Goal: Task Accomplishment & Management: Complete application form

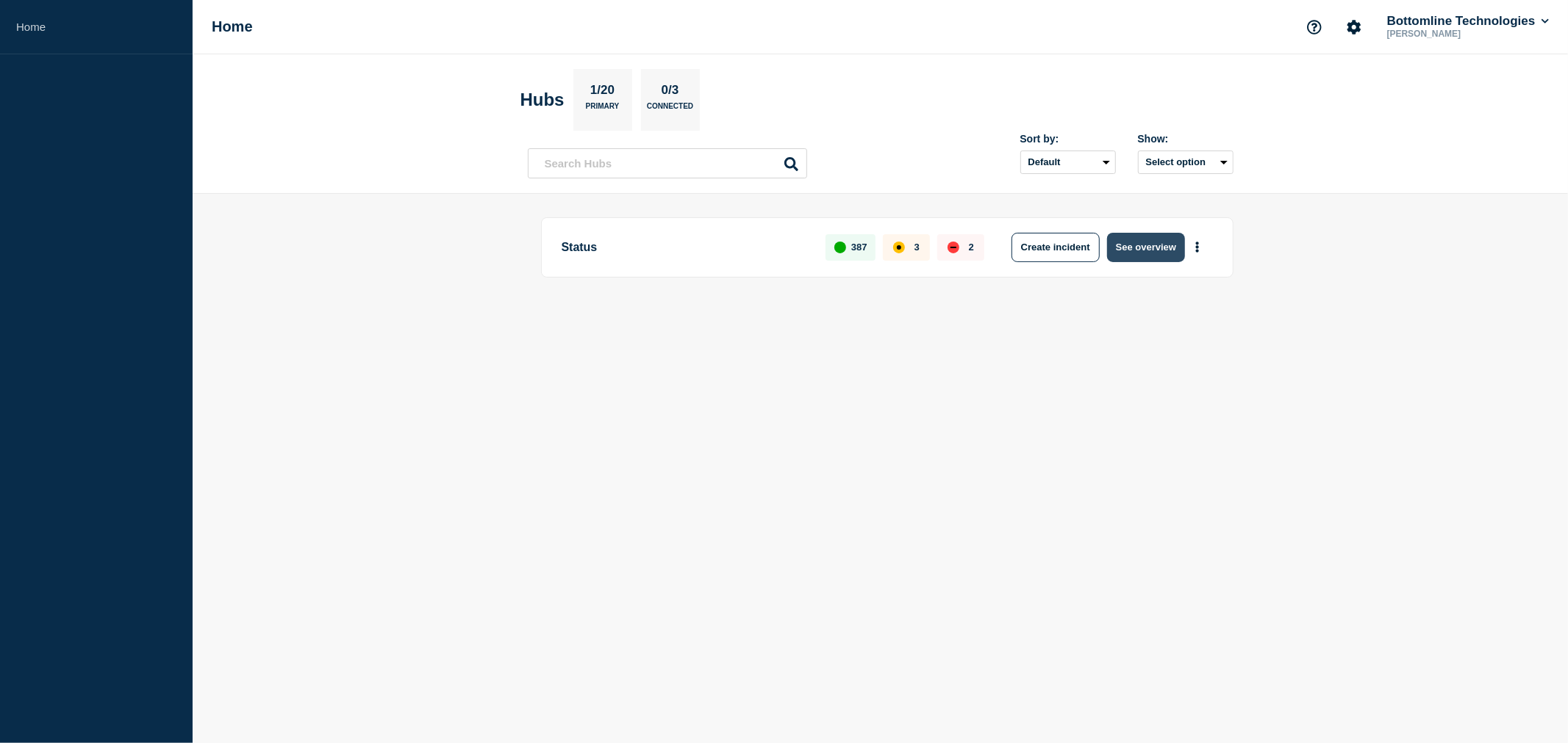
click at [1147, 245] on button "See overview" at bounding box center [1146, 247] width 78 height 29
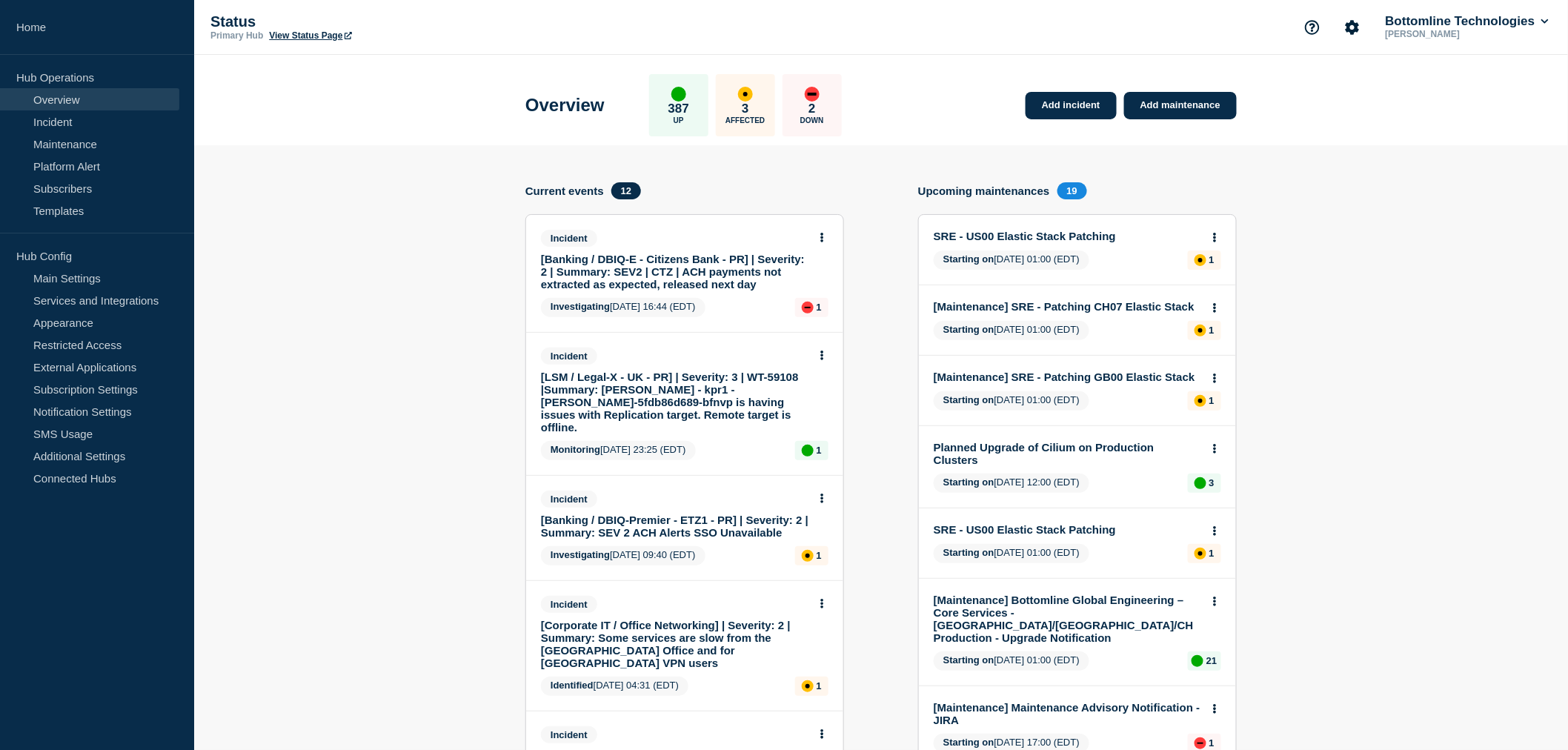
click at [686, 275] on link "[Banking / DBIQ-E - Citizens Bank - PR] | Severity: 2 | Summary: SEV2 | CTZ | A…" at bounding box center [674, 272] width 267 height 38
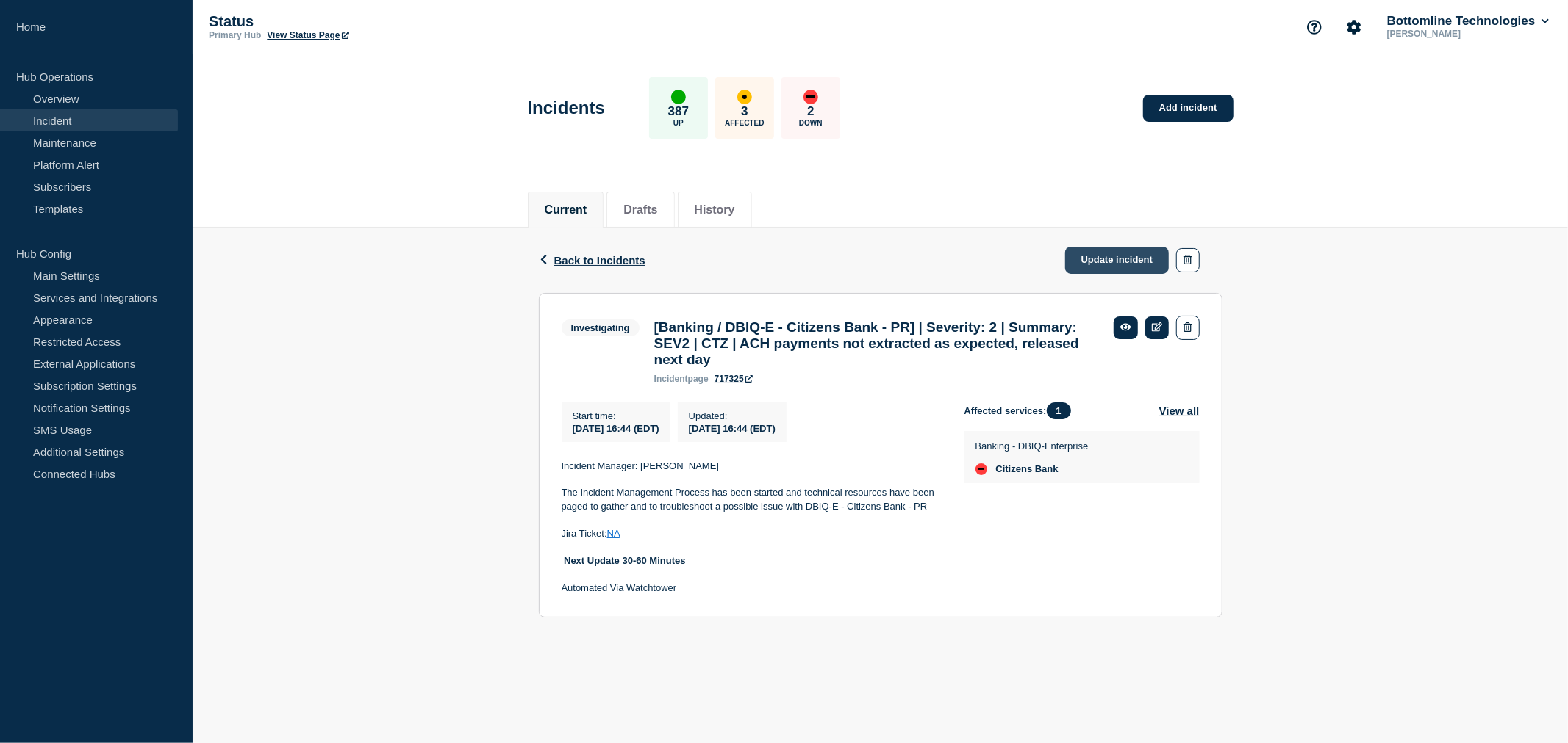
click at [1125, 258] on link "Update incident" at bounding box center [1117, 261] width 105 height 28
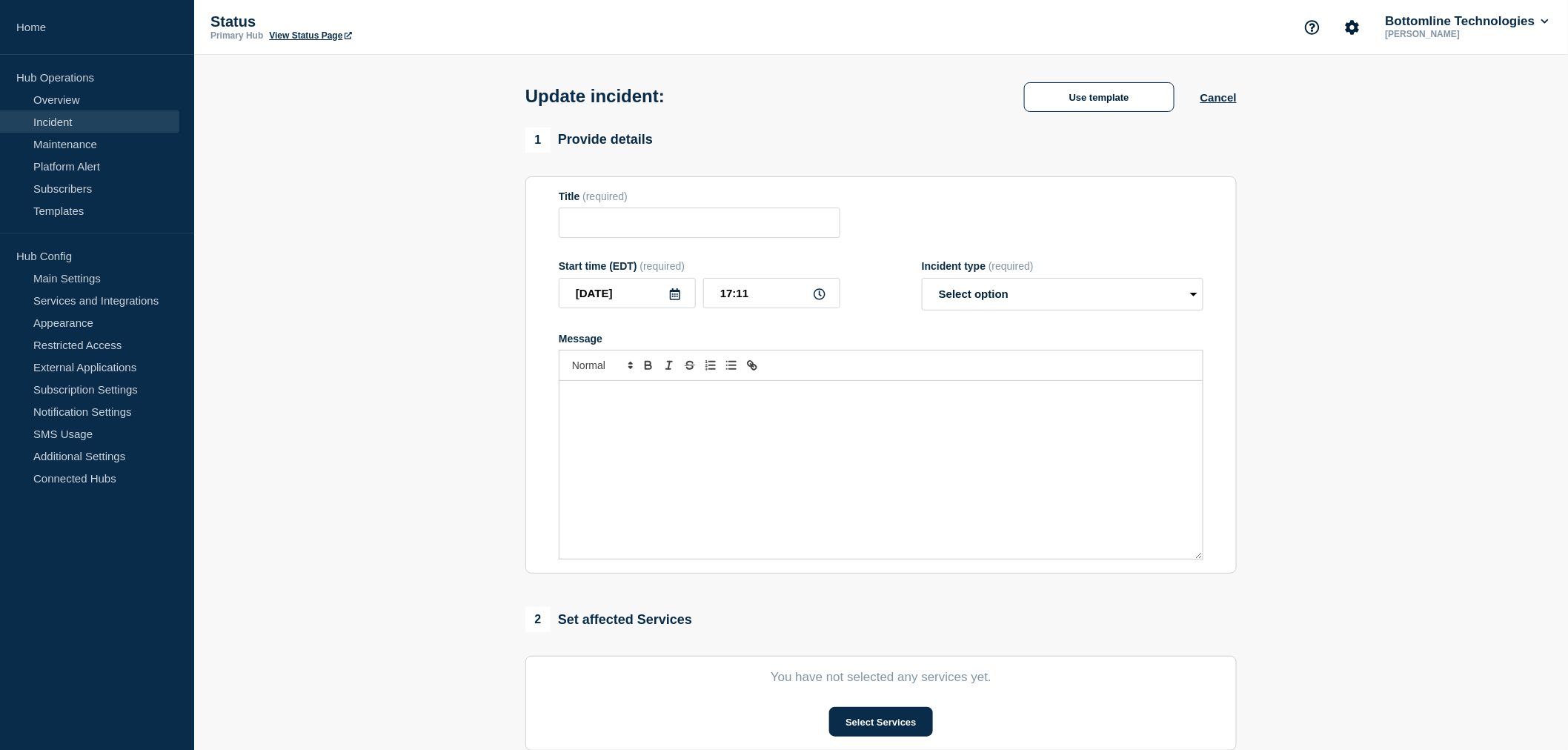
type input "[Banking / DBIQ-E - Citizens Bank - PR] | Severity: 2 | Summary: SEV2 | CTZ | A…"
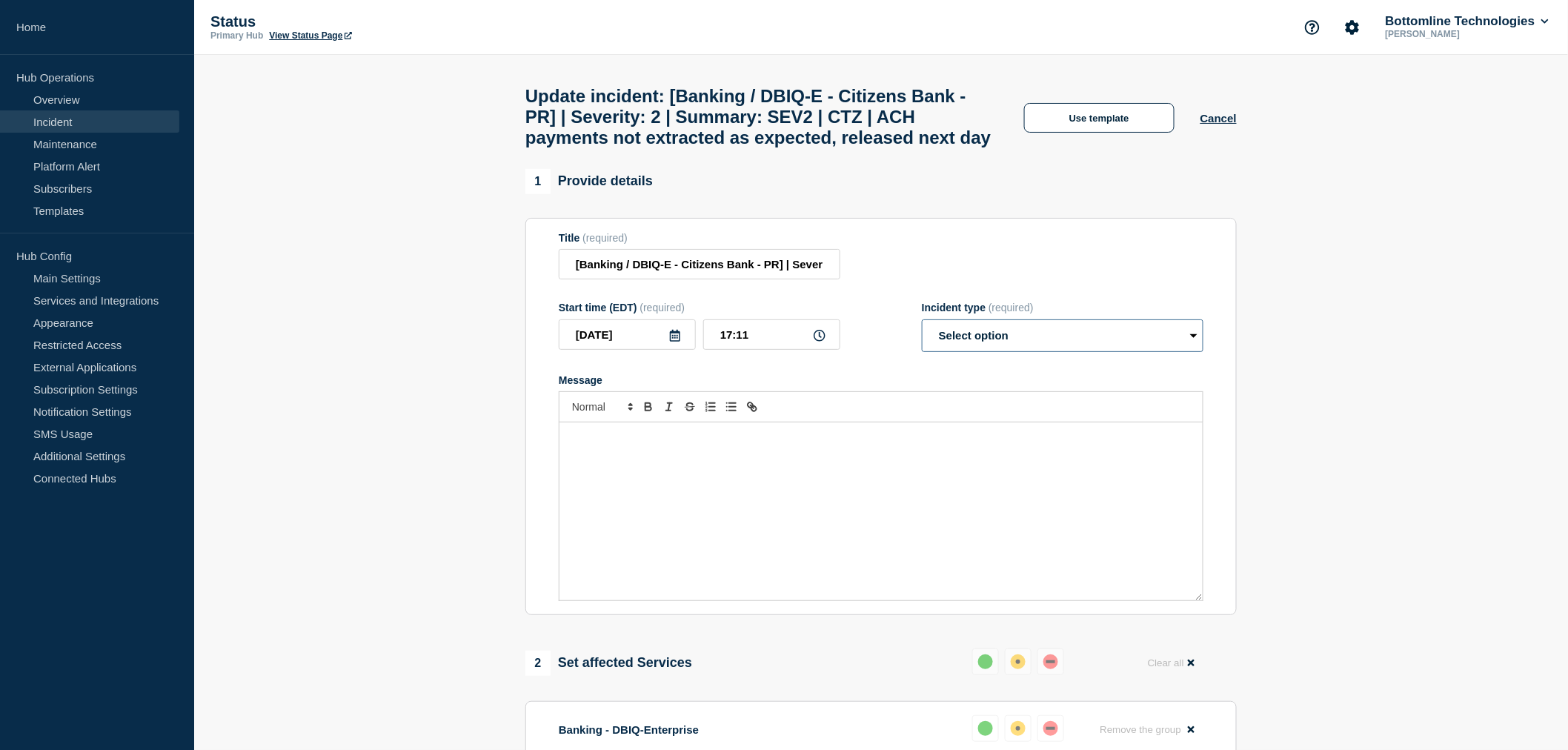
click at [988, 353] on select "Select option Investigating Identified Monitoring Resolved" at bounding box center [1063, 336] width 281 height 33
select select "resolved"
click at [922, 353] on select "Select option Investigating Identified Monitoring Resolved" at bounding box center [1063, 336] width 281 height 33
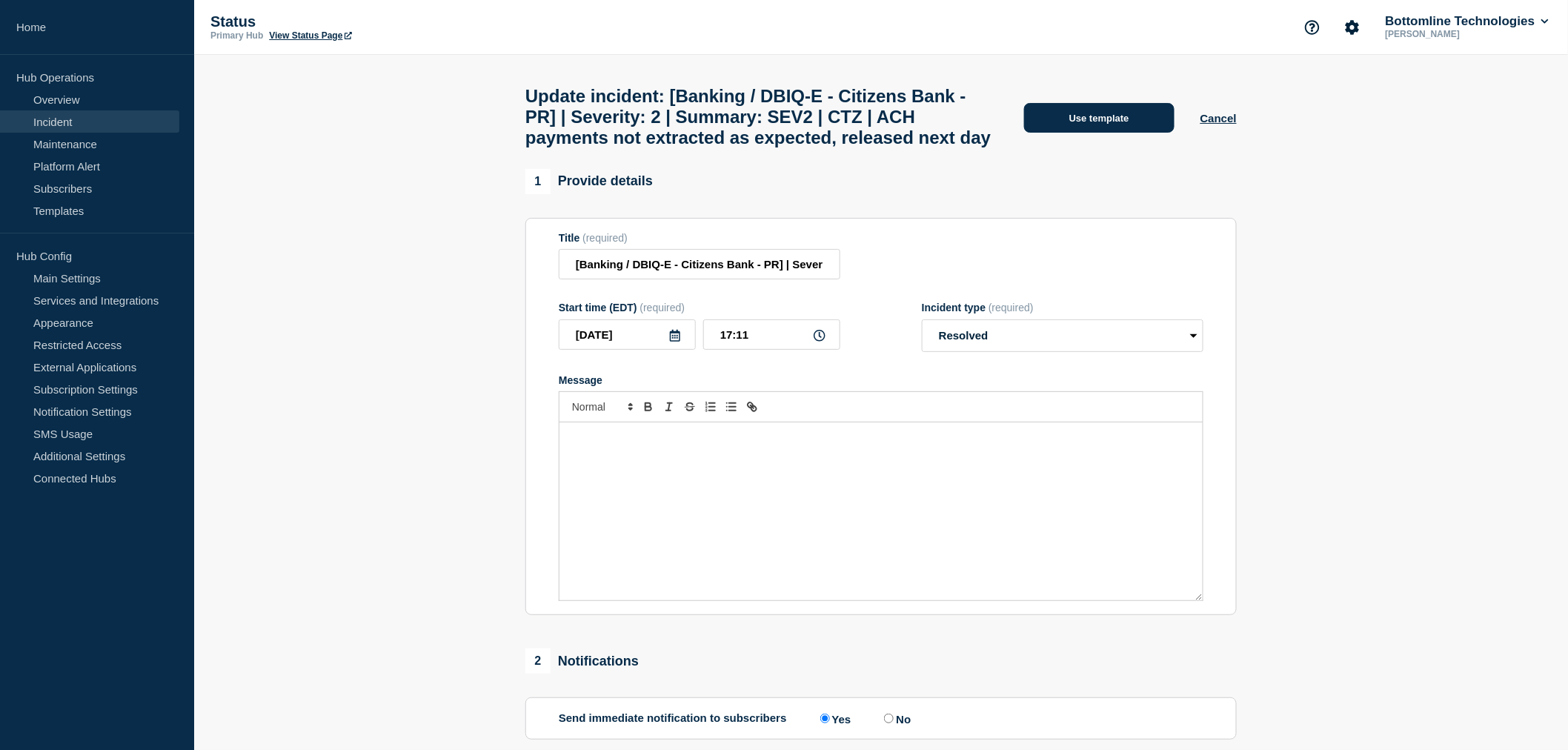
click at [1099, 132] on button "Use template" at bounding box center [1100, 118] width 150 height 29
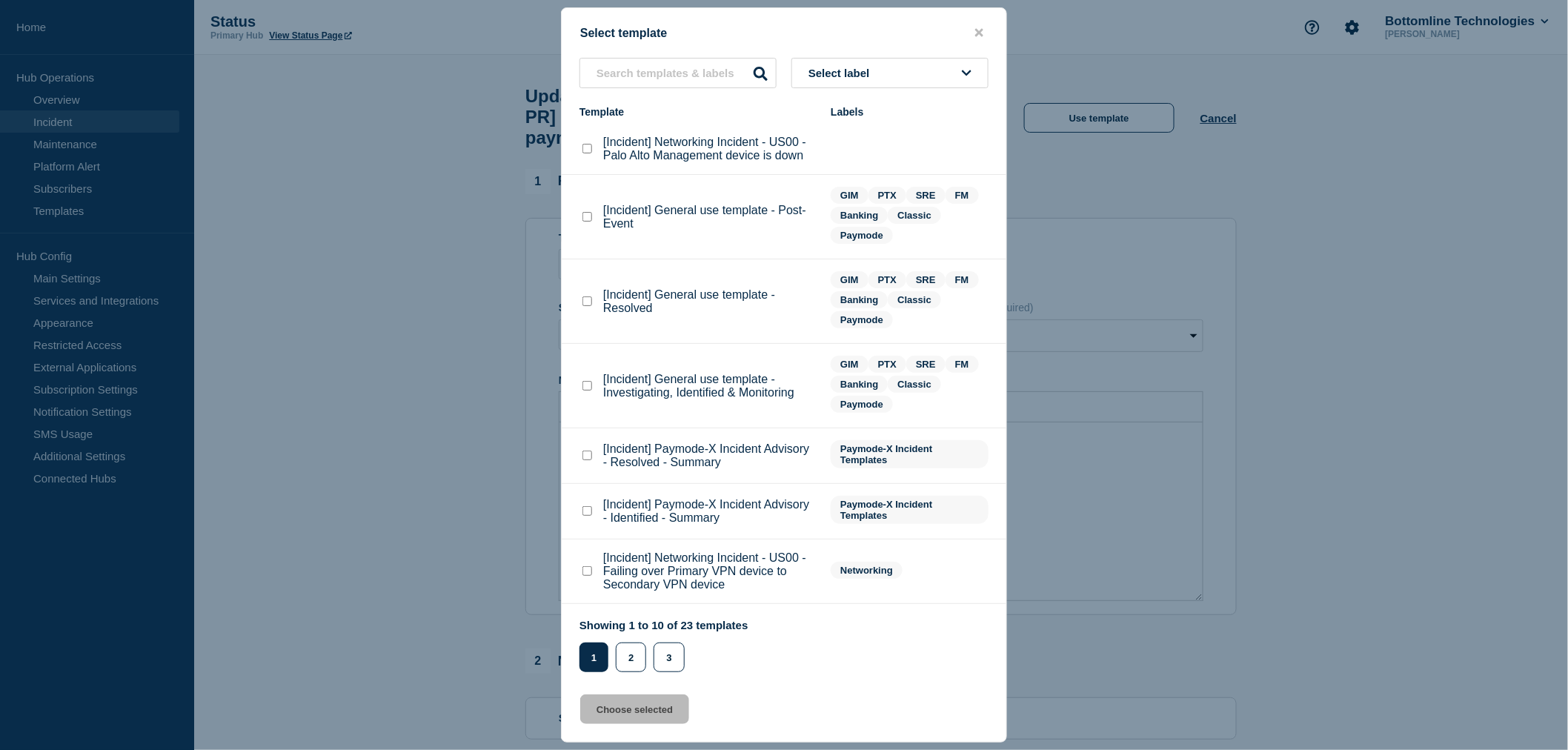
click at [583, 303] on checkbox"] "[Incident] General use template - Resolved checkbox" at bounding box center [588, 302] width 10 height 10
checkbox checkbox"] "true"
click at [648, 714] on button "Choose selected" at bounding box center [634, 709] width 109 height 29
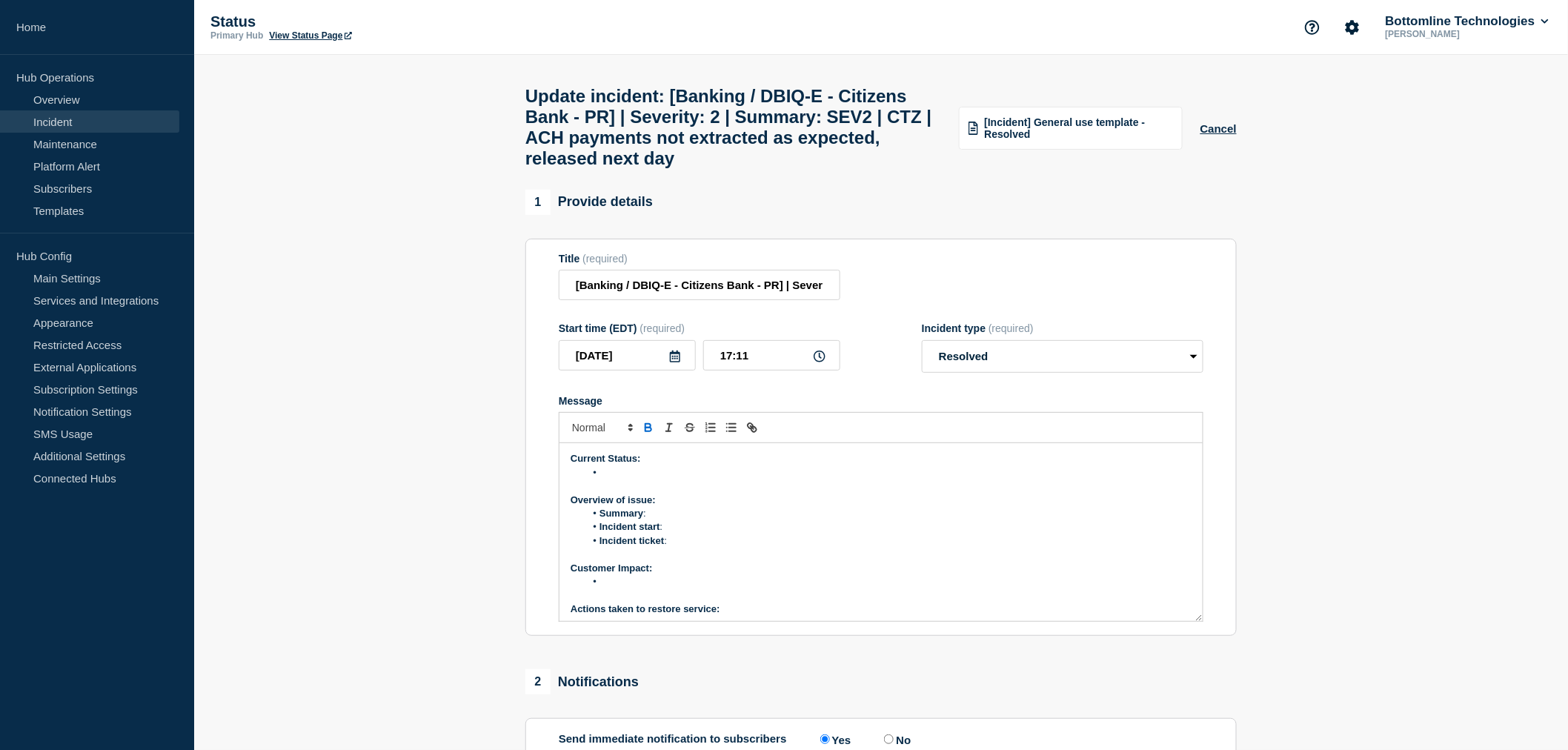
click at [611, 480] on li "Message" at bounding box center [889, 473] width 607 height 13
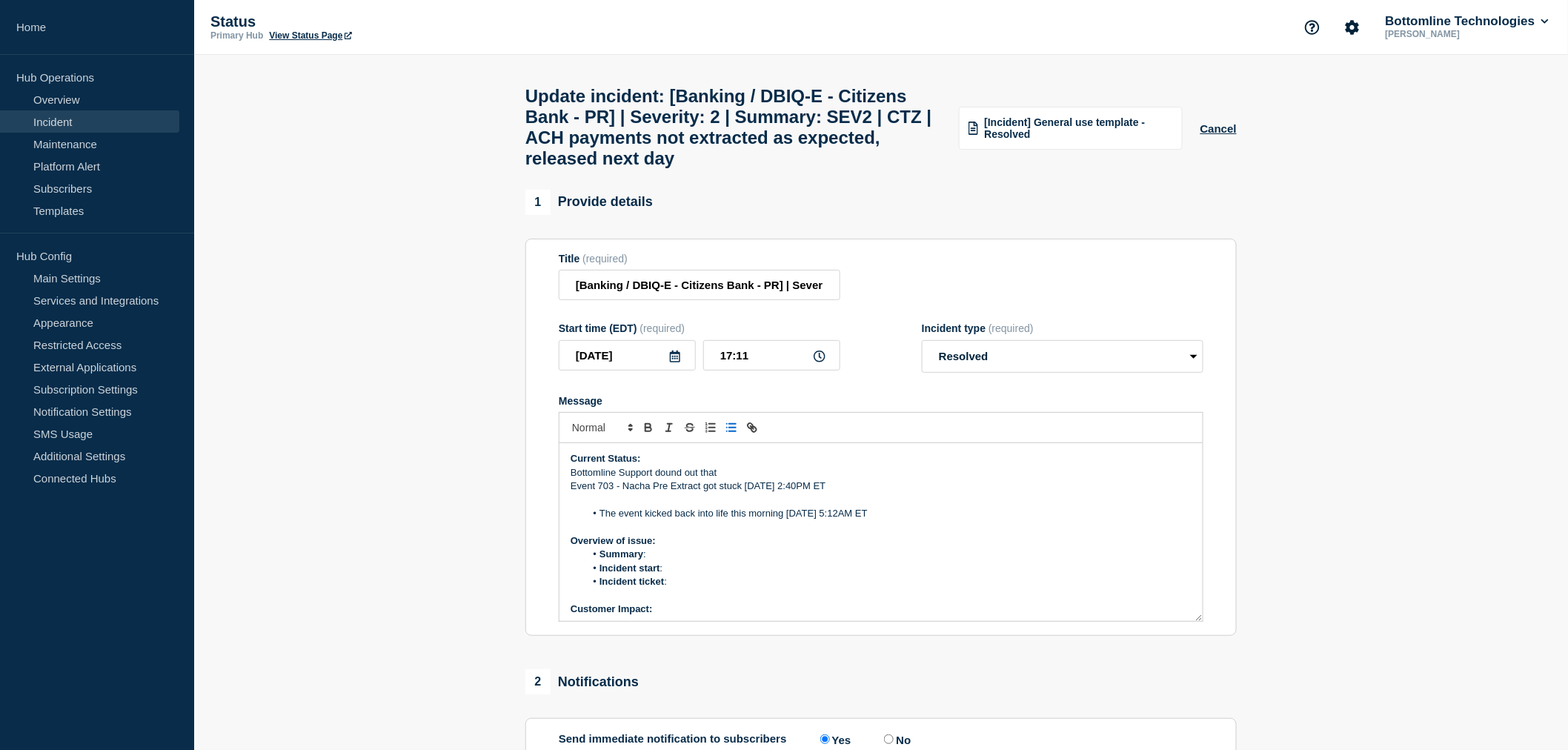
click at [571, 493] on p "Event 703 - Nacha Pre Extract got stuck [DATE] 2:40PM ET" at bounding box center [881, 487] width 621 height 13
click at [620, 507] on p "Message" at bounding box center [881, 501] width 621 height 13
click at [661, 480] on p "Bottomline Support dound out that" at bounding box center [881, 473] width 621 height 13
click at [880, 520] on li "The event kicked back into life this morning [DATE] 5:12AM ET" at bounding box center [889, 514] width 607 height 13
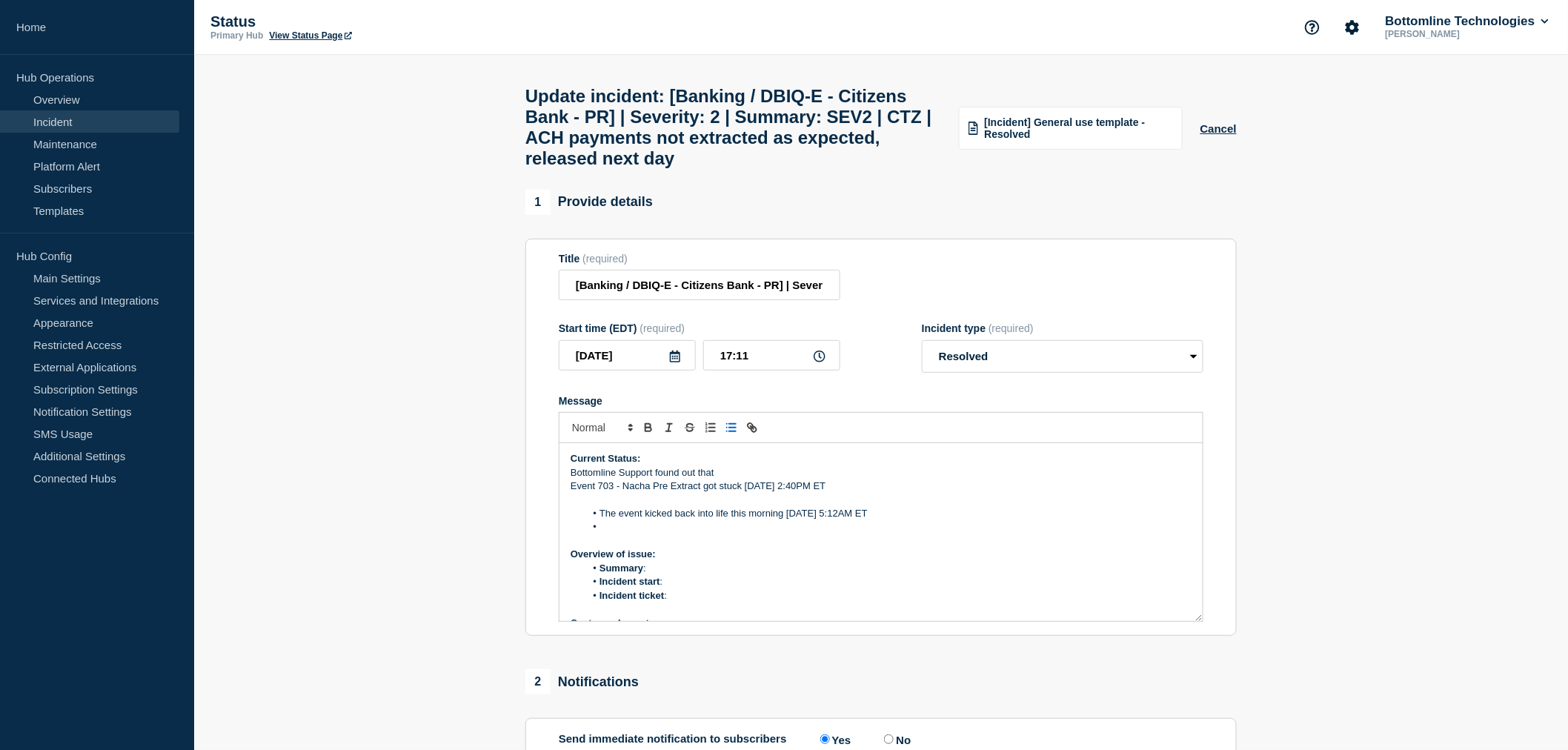
click at [571, 493] on p "Event 703 - Nacha Pre Extract got stuck [DATE] 2:40PM ET" at bounding box center [881, 487] width 621 height 13
click at [734, 428] on line "Toggle bulleted list" at bounding box center [732, 428] width 7 height 0
click at [868, 493] on li "Event 703 - Nacha Pre Extract got stuck [DATE] 2:40PM ET" at bounding box center [889, 487] width 607 height 13
click at [601, 534] on li "Message" at bounding box center [889, 527] width 607 height 13
click at [572, 480] on p "Bottomline Support found out that" at bounding box center [881, 473] width 621 height 13
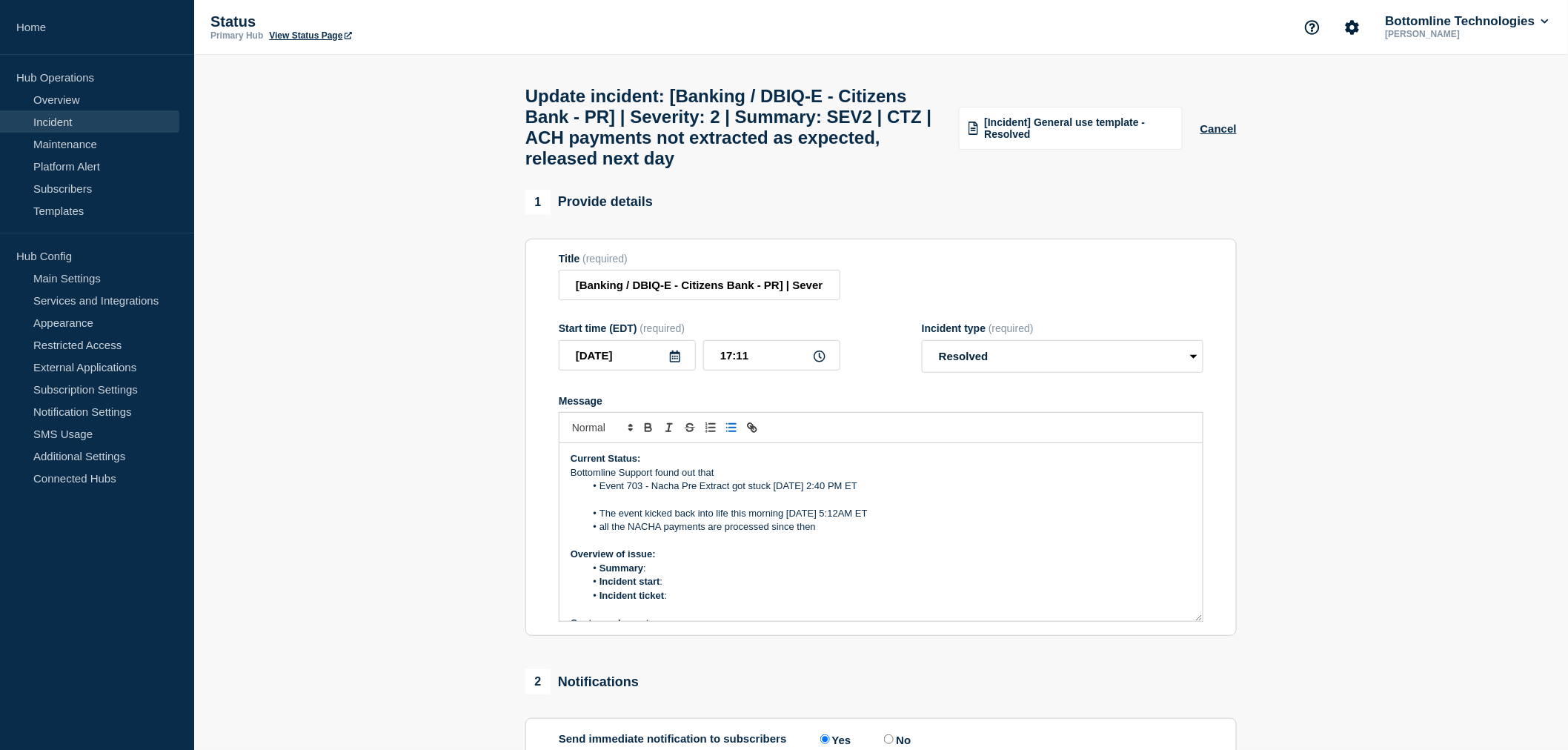
click at [730, 434] on icon "Toggle bulleted list" at bounding box center [732, 428] width 13 height 13
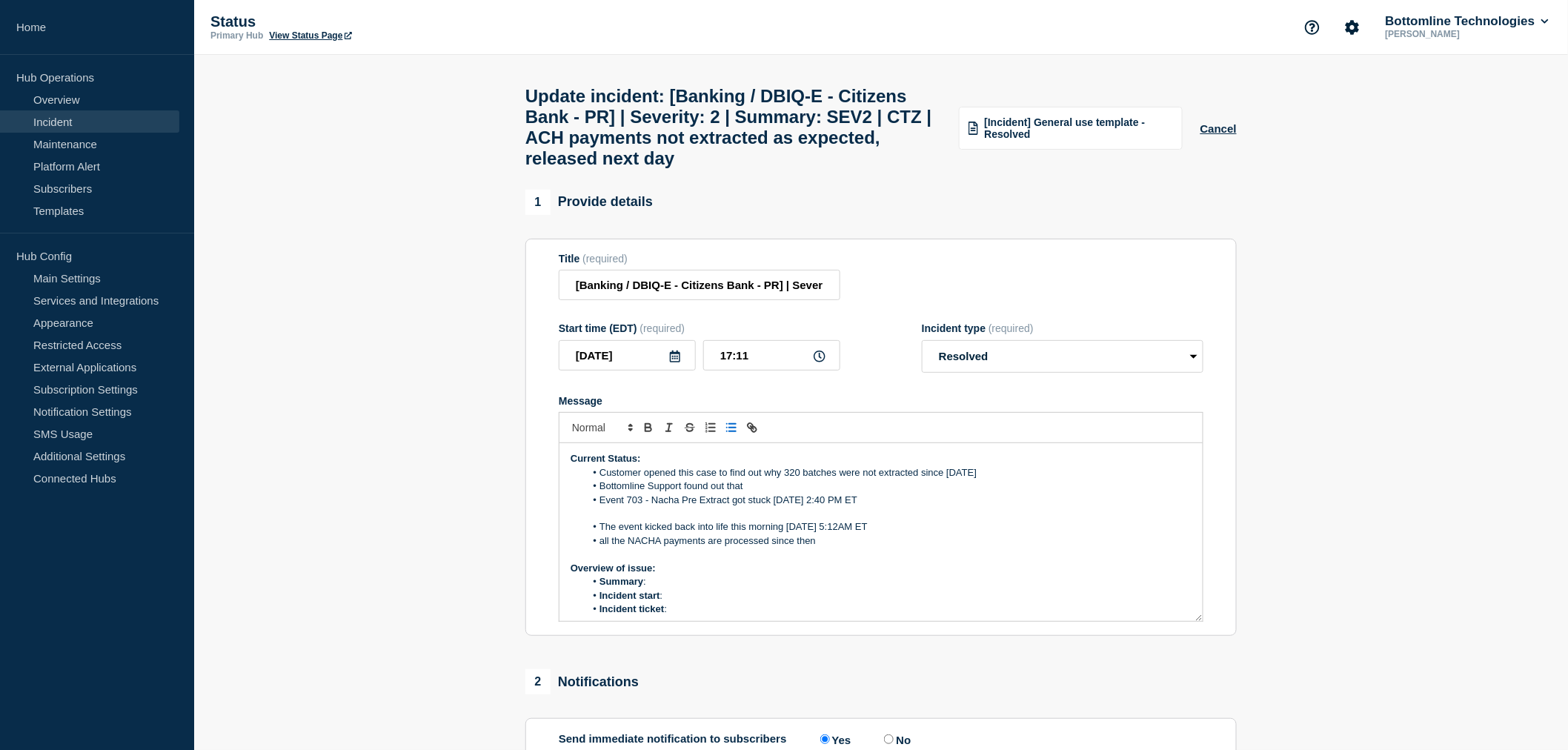
drag, startPoint x: 821, startPoint y: 558, endPoint x: 567, endPoint y: 482, distance: 265.1
click at [567, 482] on div "Current Status: Customer opened this case to find out why 320 batches were not …" at bounding box center [880, 532] width 643 height 178
copy div "Current Status: Customer opened this case to find out why 320 batches were not …"
click at [872, 561] on p "Message" at bounding box center [881, 555] width 621 height 13
drag, startPoint x: 827, startPoint y: 562, endPoint x: 716, endPoint y: 575, distance: 111.8
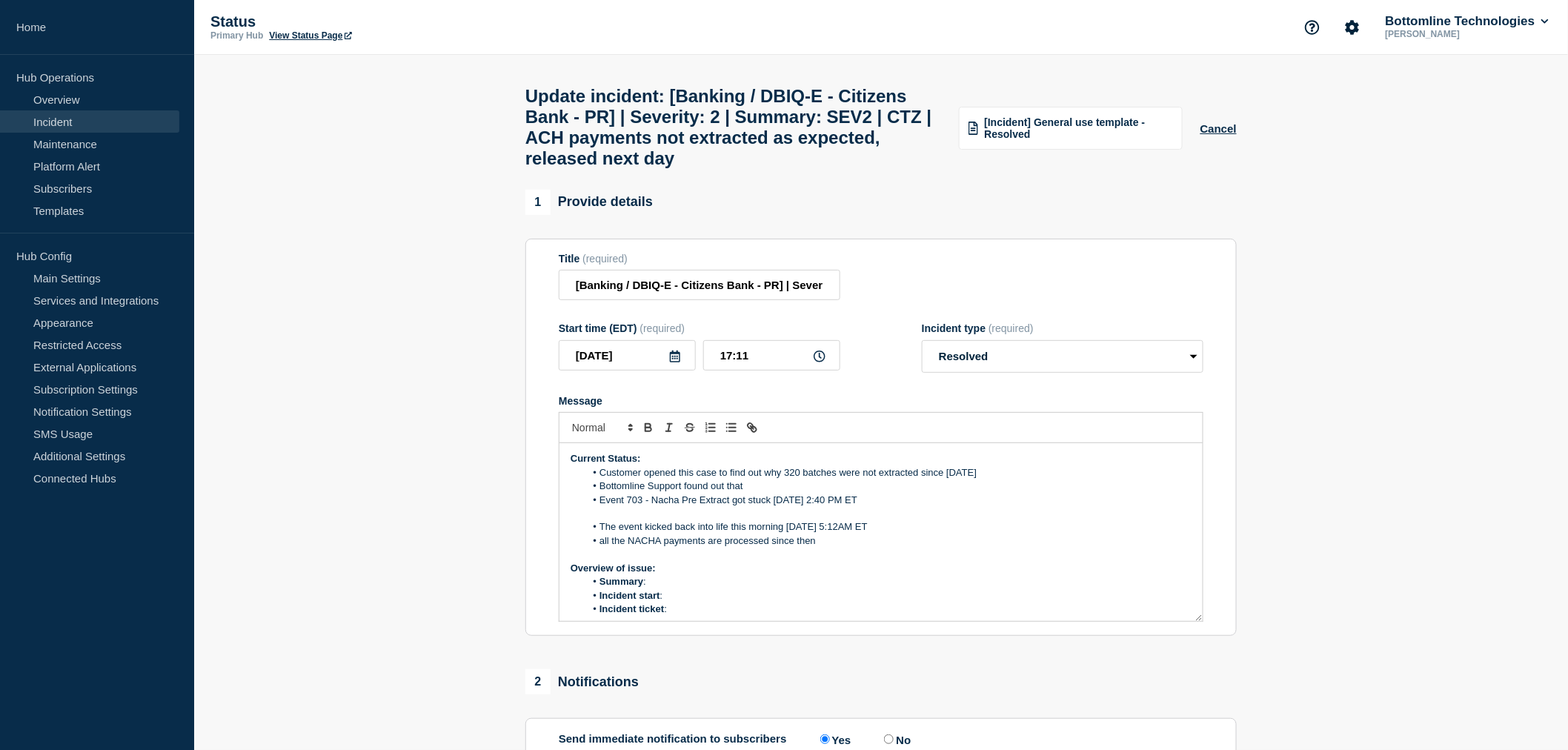
click at [708, 548] on li "all the NACHA payments are processed since then" at bounding box center [889, 541] width 607 height 13
click at [858, 534] on li "The event kicked back into life this morning [DATE] 5:12AM ET" at bounding box center [889, 527] width 607 height 13
drag, startPoint x: 829, startPoint y: 554, endPoint x: 608, endPoint y: 518, distance: 223.9
click at [683, 540] on ol "The event kicked back into life this morning [DATE] 5:12AM ET all the NACHA pay…" at bounding box center [881, 534] width 621 height 28
click at [612, 519] on div "Current Status: Customer opened this case to find out why 320 batches were not …" at bounding box center [880, 532] width 643 height 178
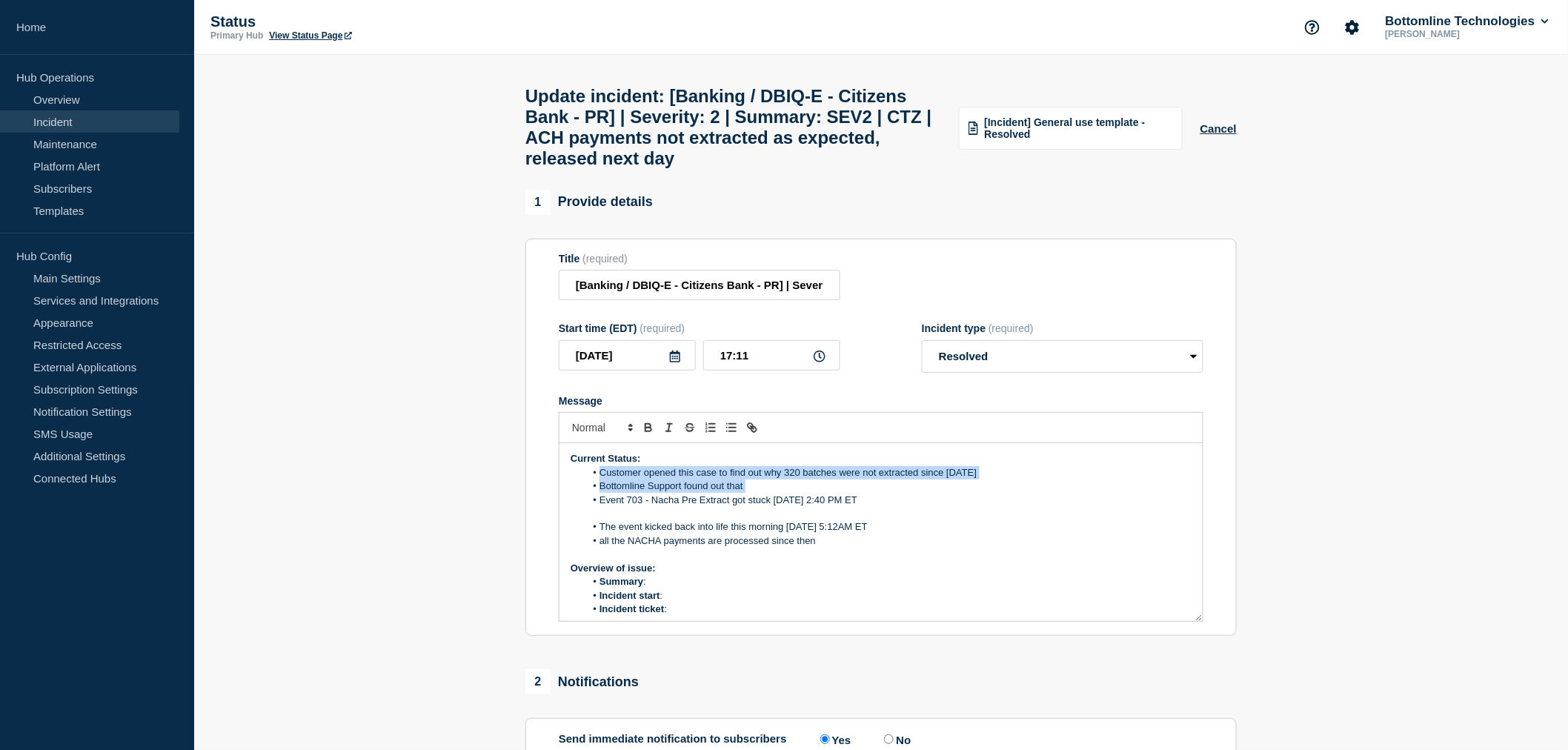
drag, startPoint x: 598, startPoint y: 513, endPoint x: 594, endPoint y: 494, distance: 19.4
click at [594, 494] on ol "Customer opened this case to find out why 320 batches were not extracted since …" at bounding box center [881, 487] width 621 height 41
drag, startPoint x: 836, startPoint y: 560, endPoint x: 572, endPoint y: 487, distance: 273.9
click at [572, 487] on div "Current Status: Customer opened this case to find out why 320 batches were not …" at bounding box center [880, 532] width 643 height 178
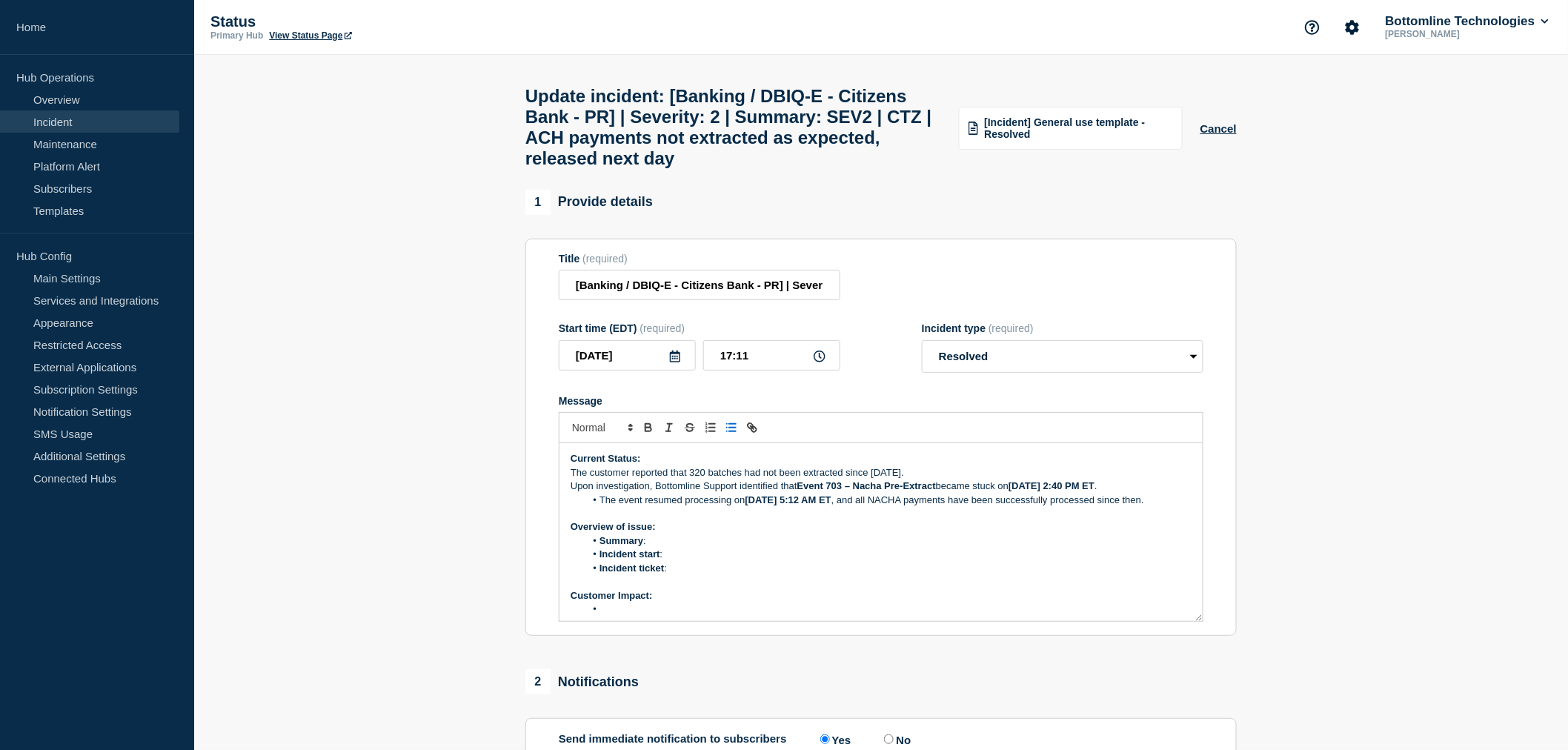
click at [569, 492] on div "Current Status: The customer reported that 320 batches had not been extracted s…" at bounding box center [880, 532] width 643 height 178
click at [732, 437] on button "Toggle bulleted list" at bounding box center [731, 428] width 20 height 18
click at [575, 493] on p "Upon investigation, Bottomline Support identified that Event 703 – Nacha Pre-Ex…" at bounding box center [881, 487] width 621 height 13
click at [731, 424] on line "Toggle bulleted list" at bounding box center [732, 424] width 7 height 0
click at [663, 548] on li "Summary :" at bounding box center [889, 541] width 607 height 13
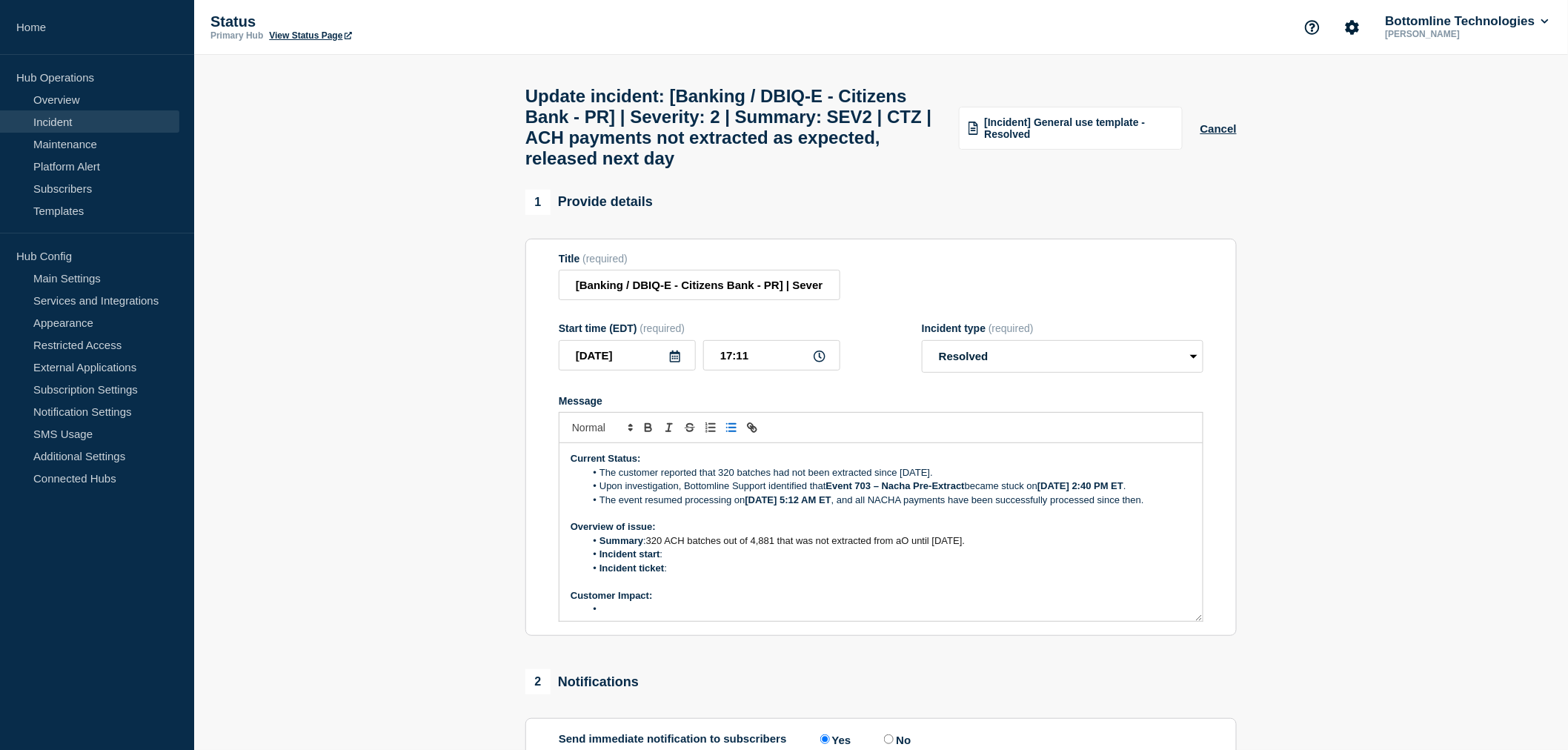
click at [909, 546] on span "320 ACH batches out of 4,881 that was not extracted from aO until [DATE]." at bounding box center [806, 541] width 319 height 11
click at [686, 561] on li "Incident start :" at bounding box center [889, 555] width 607 height 13
click at [678, 575] on li "Incident ticket :" at bounding box center [889, 568] width 607 height 13
drag, startPoint x: 649, startPoint y: 557, endPoint x: 927, endPoint y: 556, distance: 278.0
click at [927, 546] on span "320 ACH batches out of 4,881 that was not extracted until [DATE]." at bounding box center [788, 541] width 284 height 11
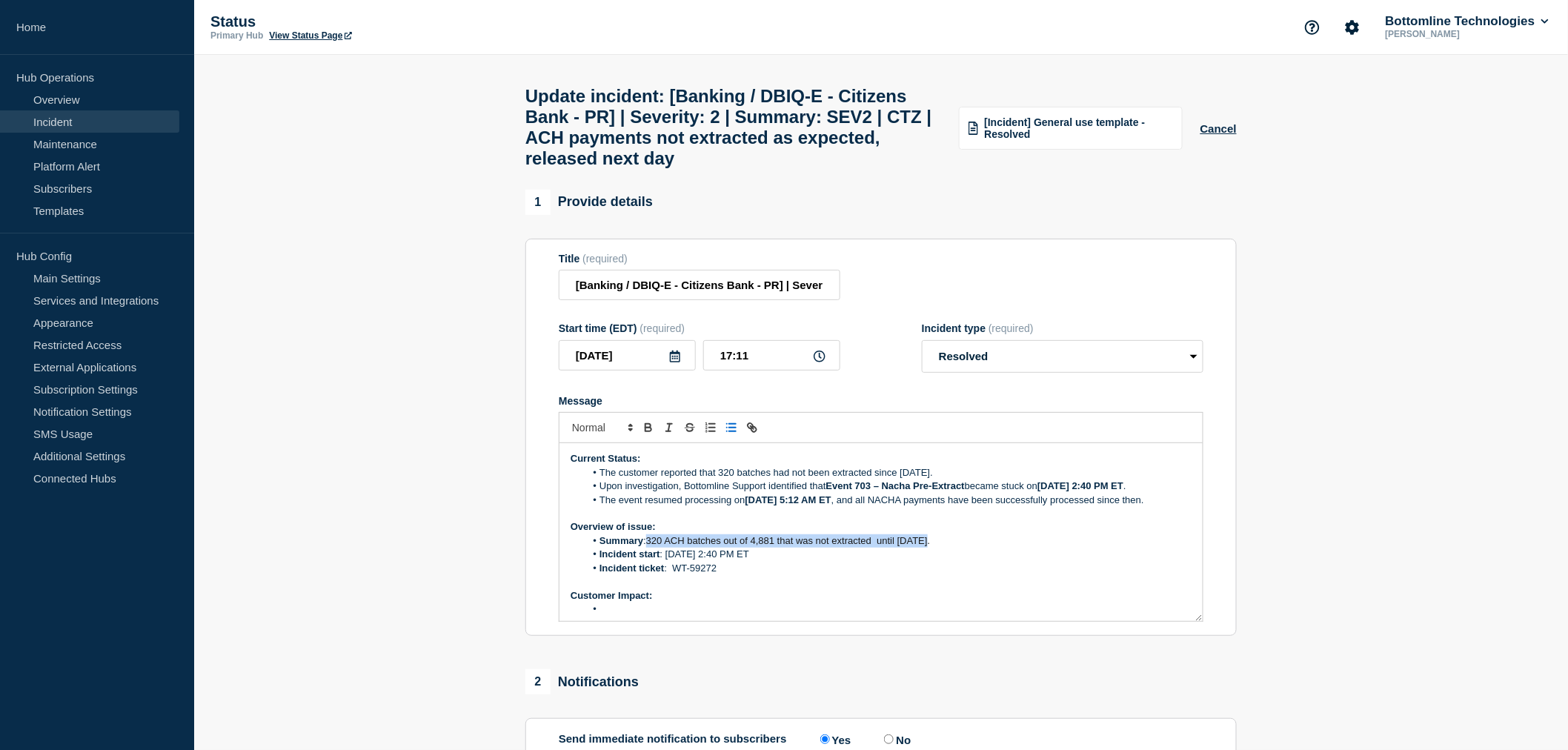
copy span "320 ACH batches out of 4,881 that was not extracted until [DATE]."
click at [880, 546] on span "320 ACH batches out of 4,881 that was not extracted until [DATE]." at bounding box center [788, 541] width 284 height 11
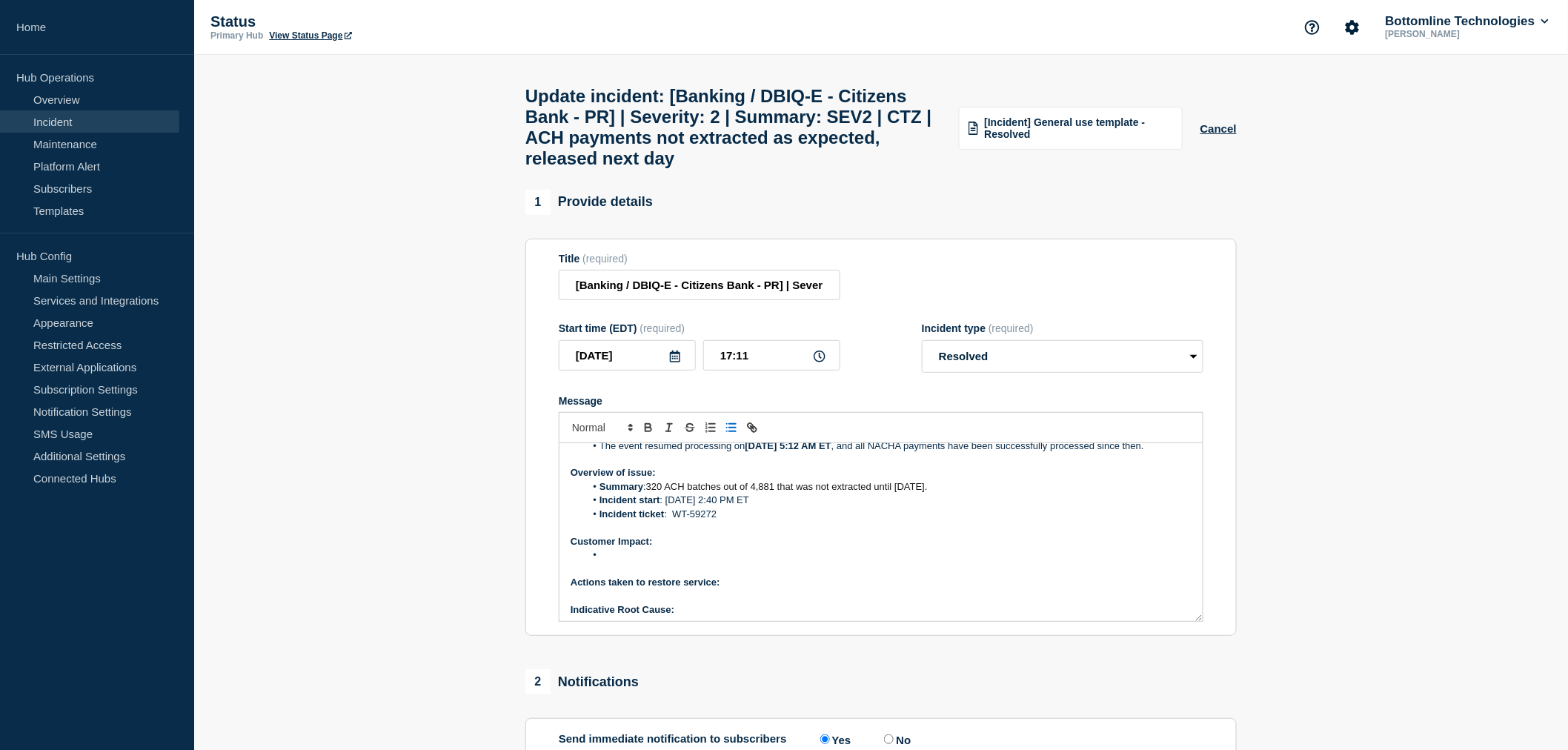
scroll to position [113, 0]
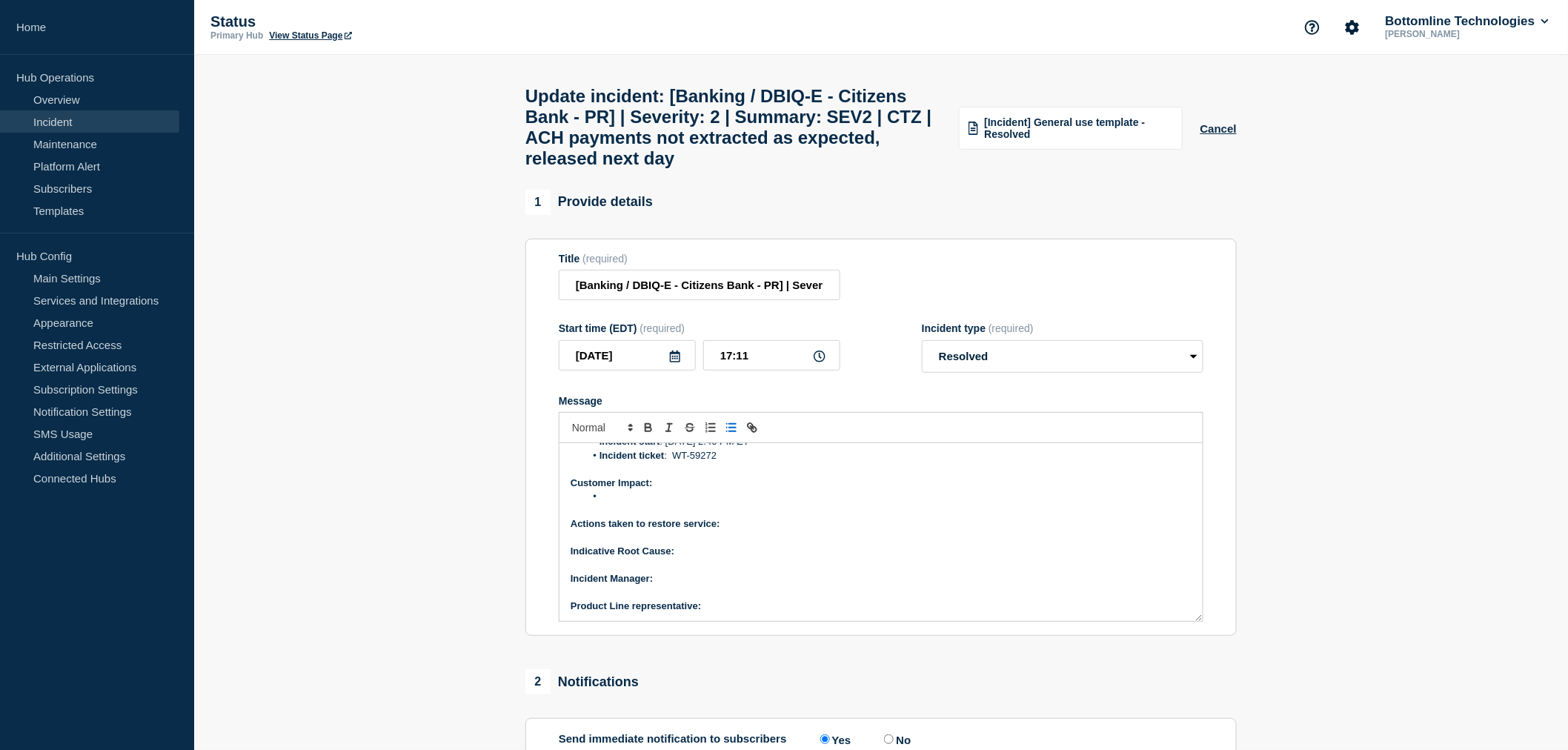
click at [607, 504] on li "Message" at bounding box center [889, 496] width 607 height 13
click at [730, 531] on p "Actions taken to restore service:" at bounding box center [881, 524] width 621 height 13
drag, startPoint x: 749, startPoint y: 542, endPoint x: 728, endPoint y: 544, distance: 21.1
click at [724, 531] on p "Actions taken to restore service: N/A" at bounding box center [881, 524] width 621 height 13
click at [728, 529] on strong "Actions taken to restore service: N/A" at bounding box center [656, 524] width 171 height 11
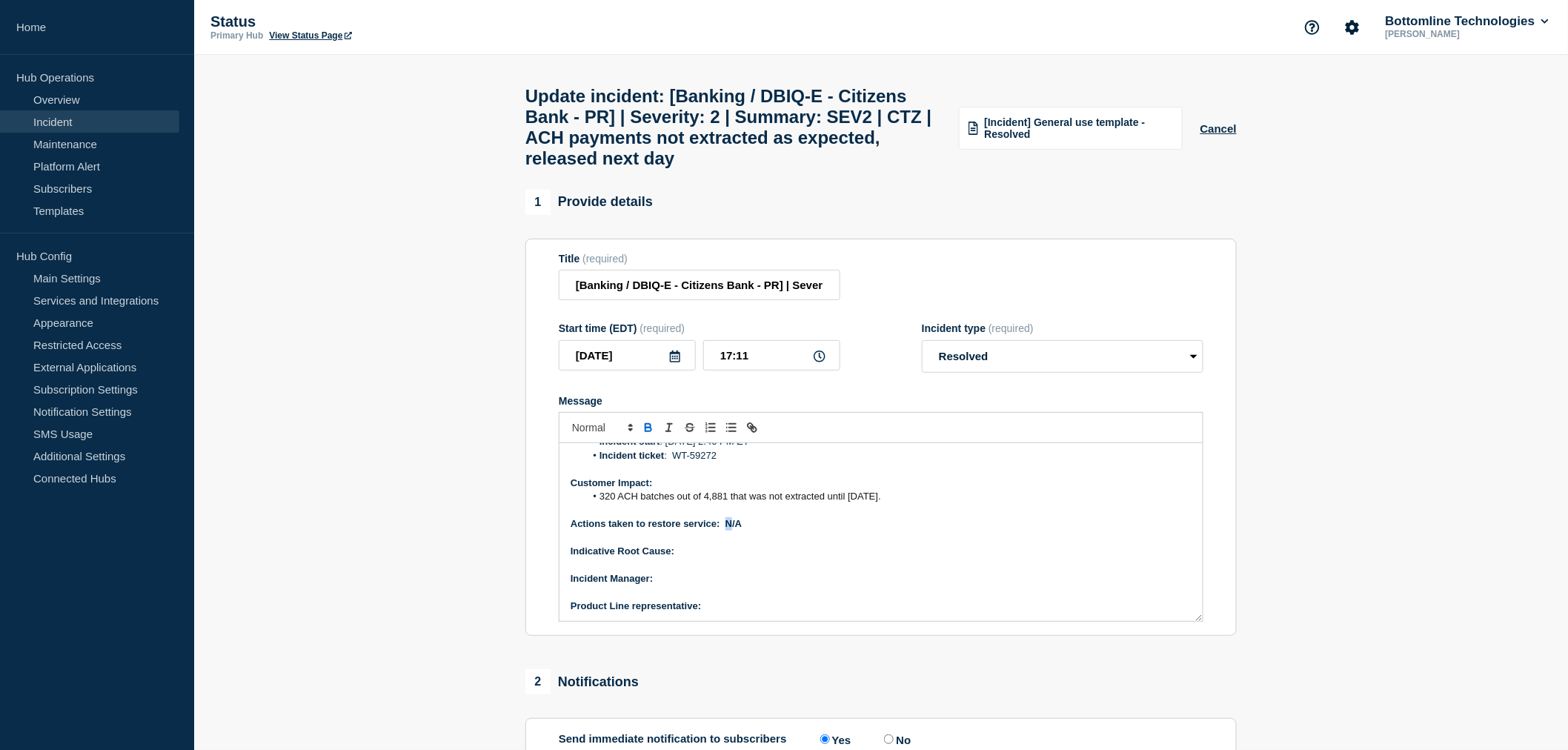
click at [728, 529] on strong "Actions taken to restore service: N/A" at bounding box center [656, 524] width 171 height 11
drag, startPoint x: 728, startPoint y: 544, endPoint x: 739, endPoint y: 544, distance: 11.0
click at [739, 529] on strong "Actions taken to restore service: N/A" at bounding box center [656, 524] width 171 height 11
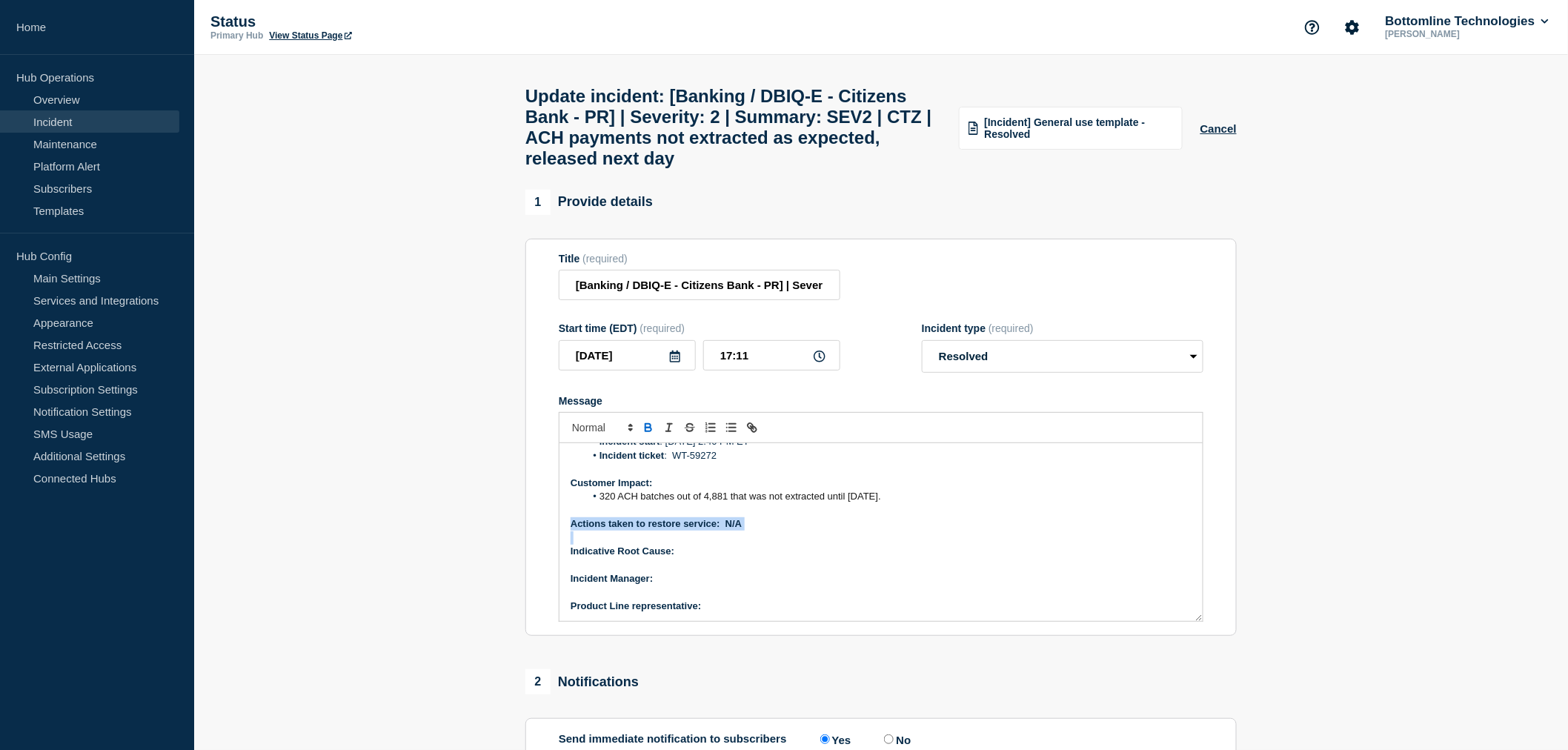
click at [755, 545] on p "Message" at bounding box center [881, 538] width 621 height 13
click at [749, 531] on p "Actions taken to restore service: N/A" at bounding box center [881, 524] width 621 height 13
drag, startPoint x: 749, startPoint y: 539, endPoint x: 726, endPoint y: 542, distance: 23.2
click at [726, 531] on p "Actions taken to restore service: N/A" at bounding box center [881, 524] width 621 height 13
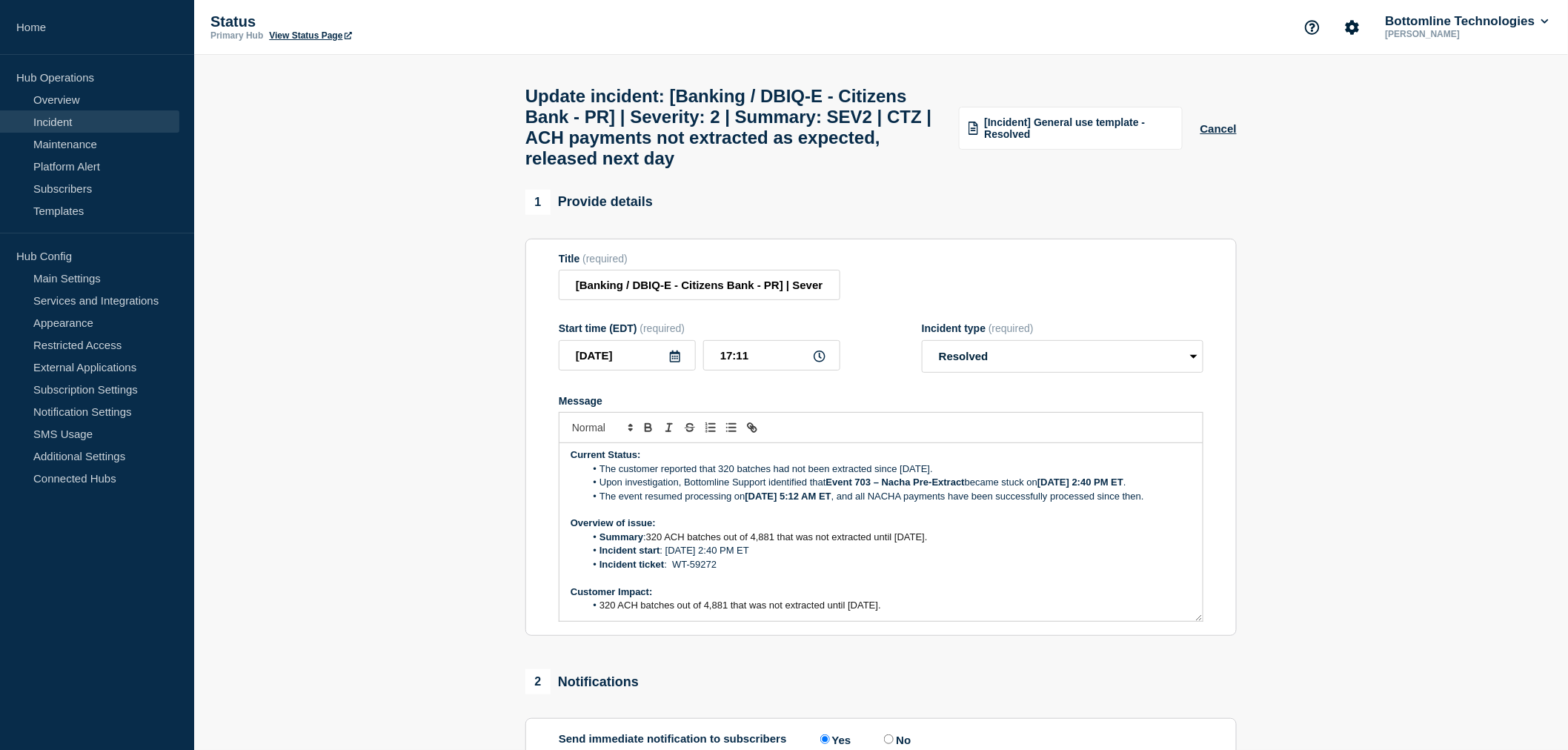
scroll to position [0, 0]
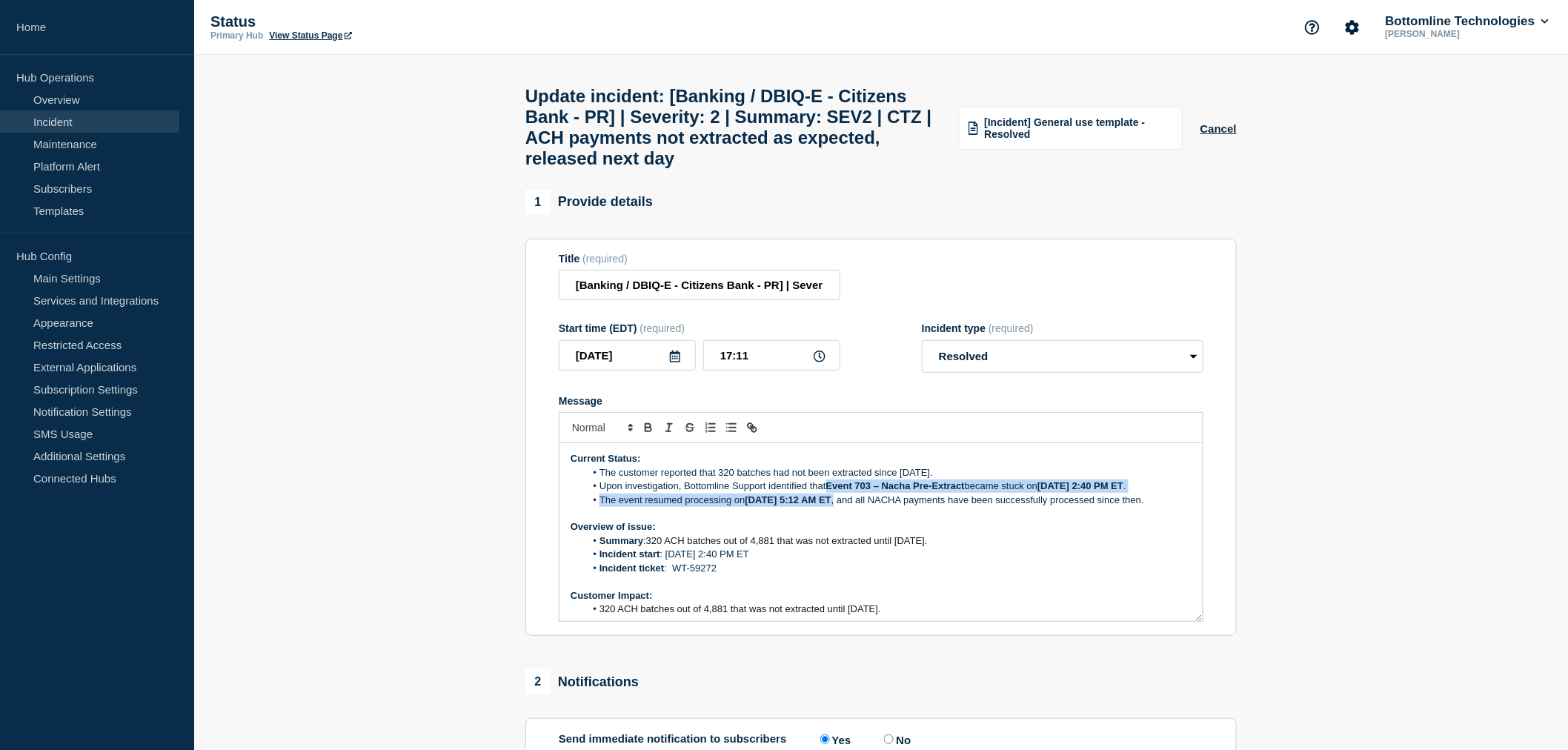
drag, startPoint x: 831, startPoint y: 504, endPoint x: 835, endPoint y: 518, distance: 14.6
click at [835, 507] on ol "The customer reported that 320 batches had not been extracted since [DATE]. Upo…" at bounding box center [881, 487] width 621 height 41
click at [835, 507] on li "The event resumed processing on [DATE] 5:12 AM ET , and all NACHA payments have…" at bounding box center [889, 501] width 607 height 13
drag, startPoint x: 835, startPoint y: 518, endPoint x: 831, endPoint y: 507, distance: 11.7
click at [831, 507] on ol "The customer reported that 320 batches had not been extracted since [DATE]. Upo…" at bounding box center [881, 487] width 621 height 41
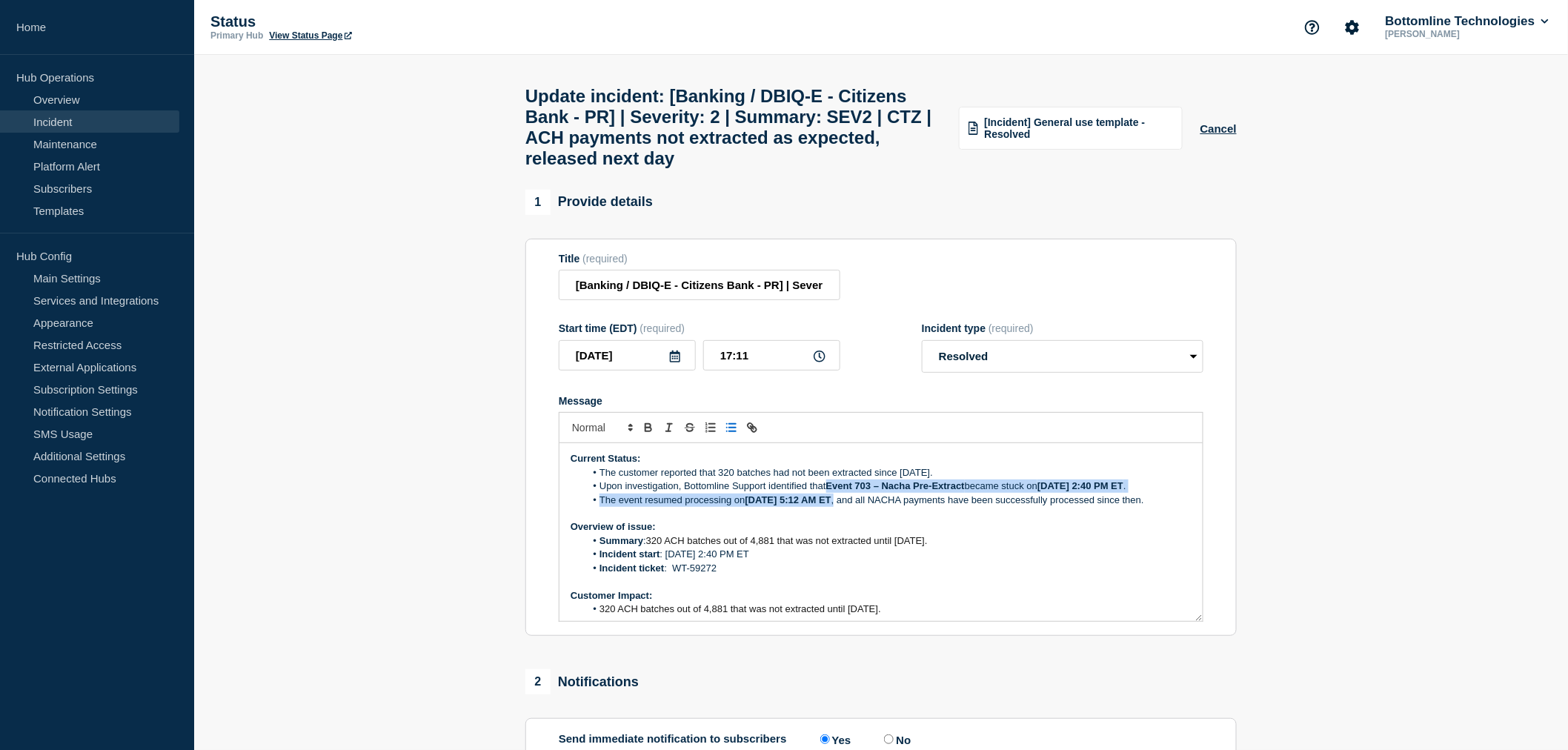
copy ol "Event 703 – Nacha Pre-Extract became stuck on [DATE] 2:40 PM ET . The event res…"
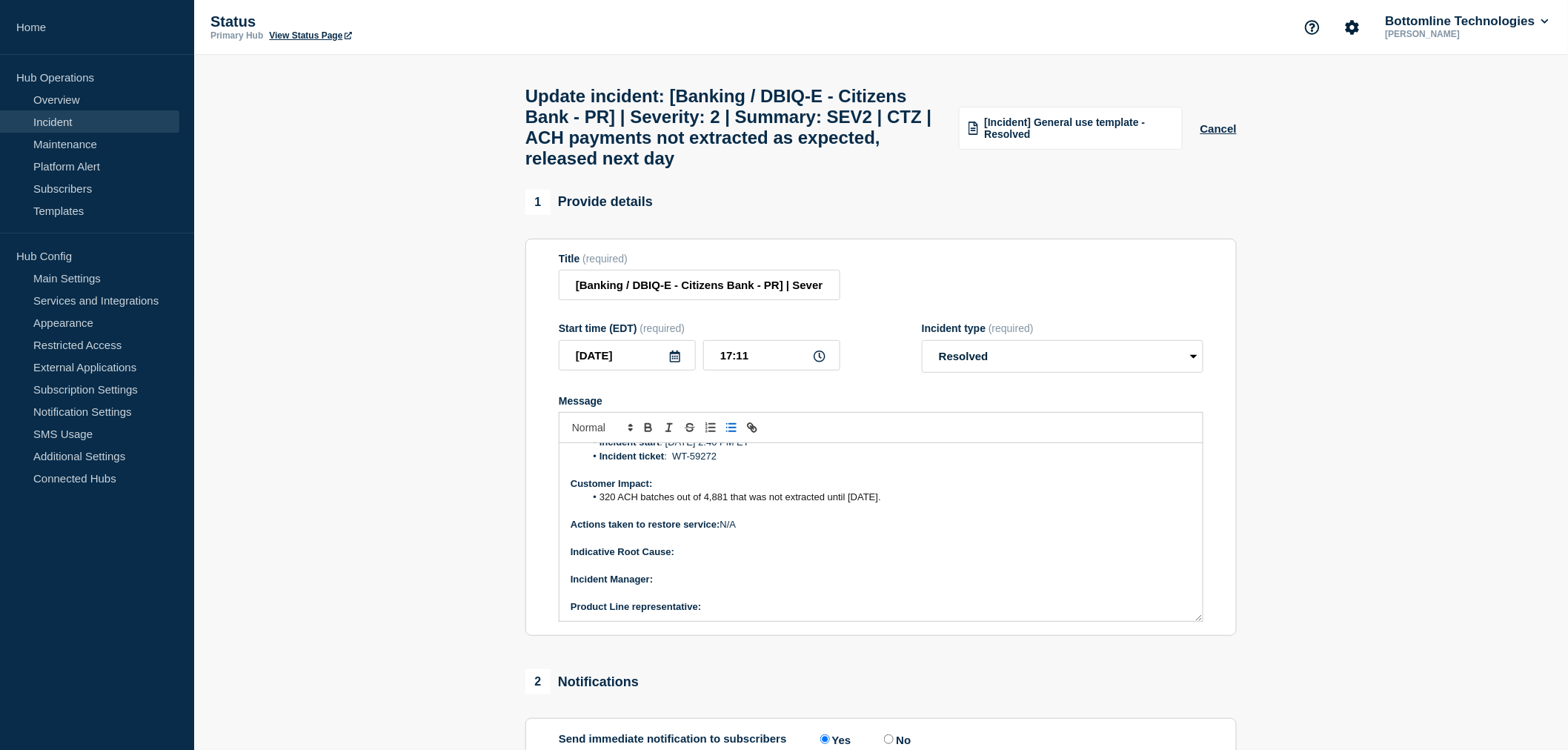
scroll to position [113, 0]
click at [710, 559] on p "Indicative Root Cause:" at bounding box center [881, 551] width 621 height 13
click at [601, 557] on strong "Indicative Root Cause: Event 703 – Nacha Pre-Extract" at bounding box center [722, 551] width 245 height 11
click at [678, 557] on strong "Indicative Root Cause: Event 703 – Nacha Pre-Extract" at bounding box center [693, 551] width 245 height 11
click at [731, 434] on icon "Toggle bulleted list" at bounding box center [732, 428] width 13 height 13
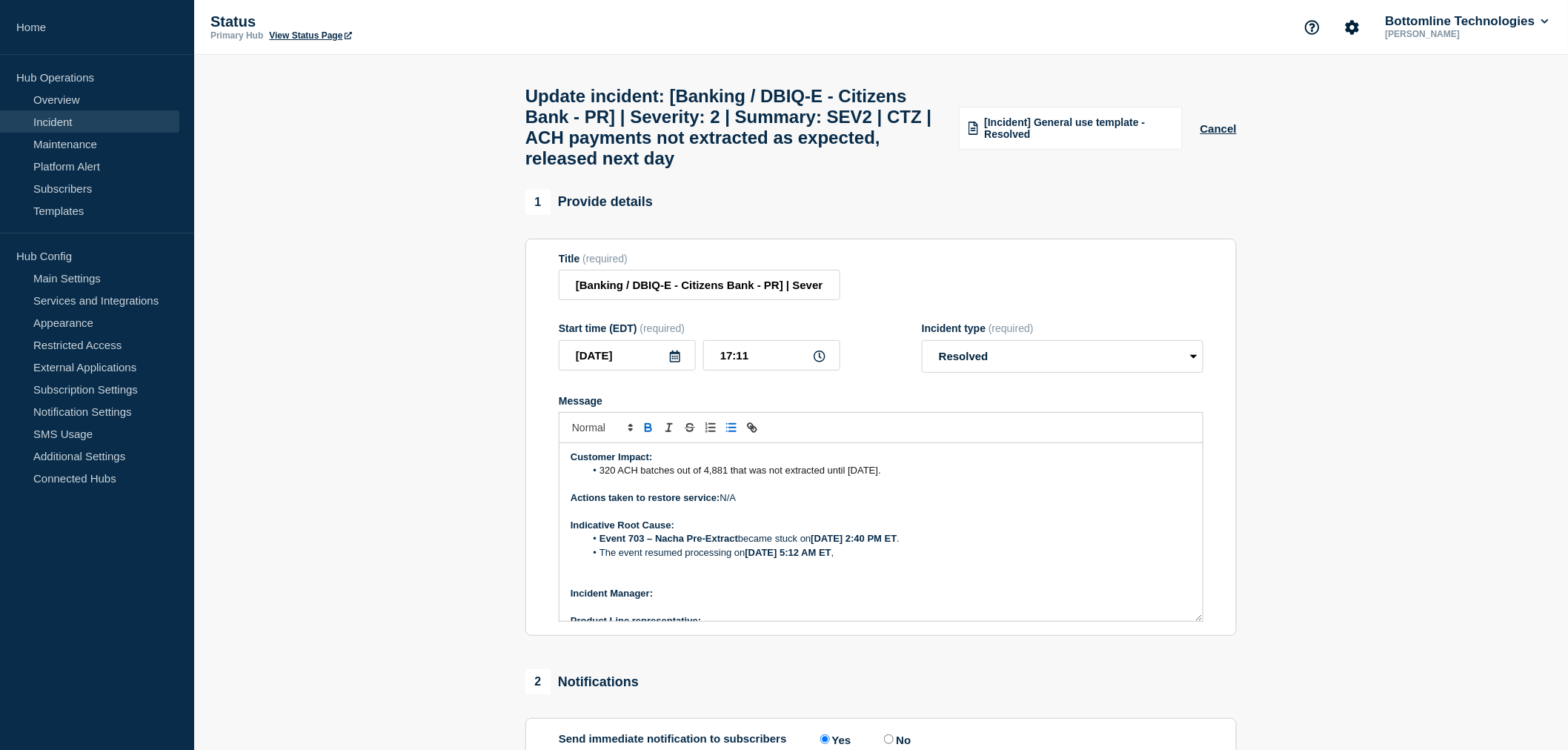
scroll to position [154, 0]
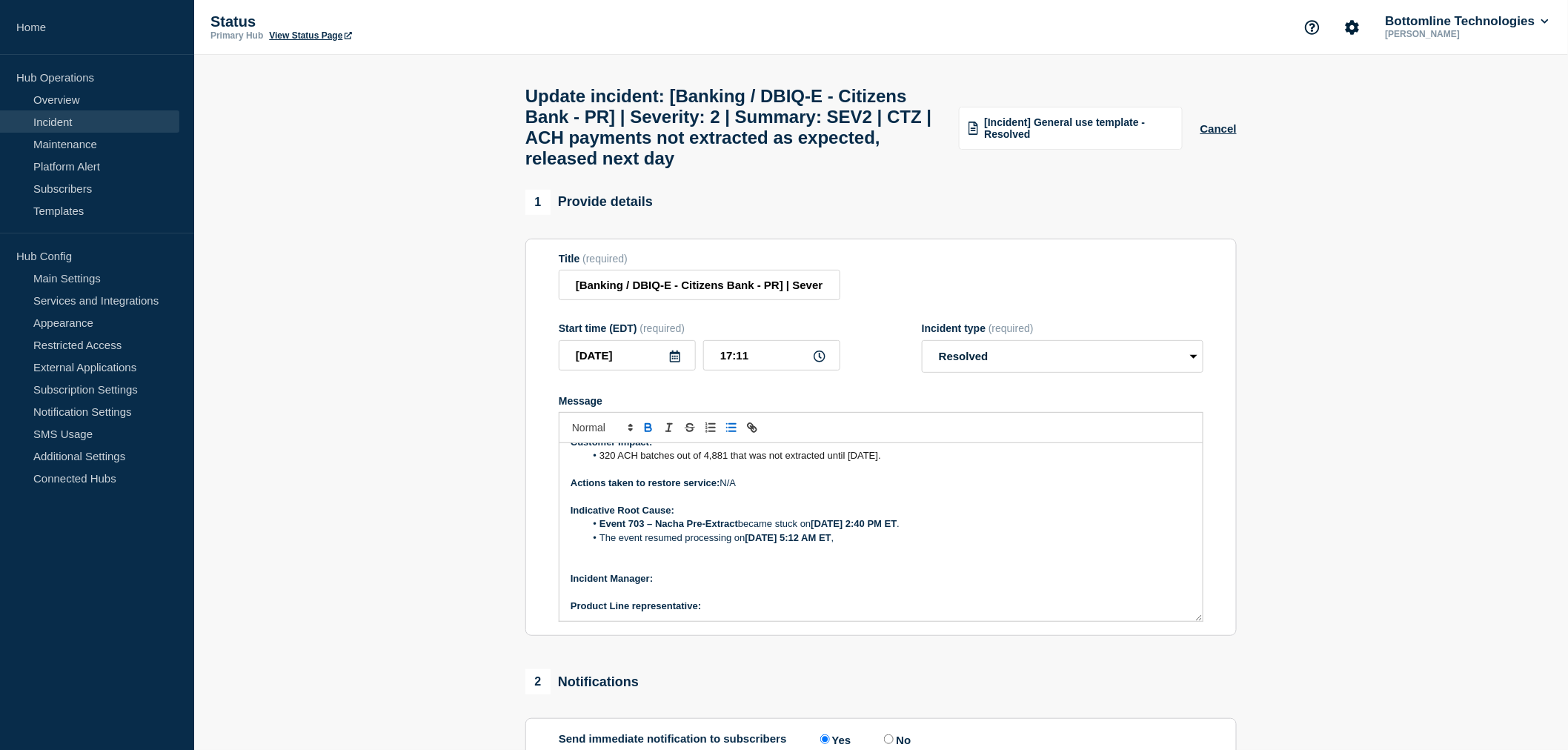
click at [590, 559] on p "Message" at bounding box center [881, 551] width 621 height 13
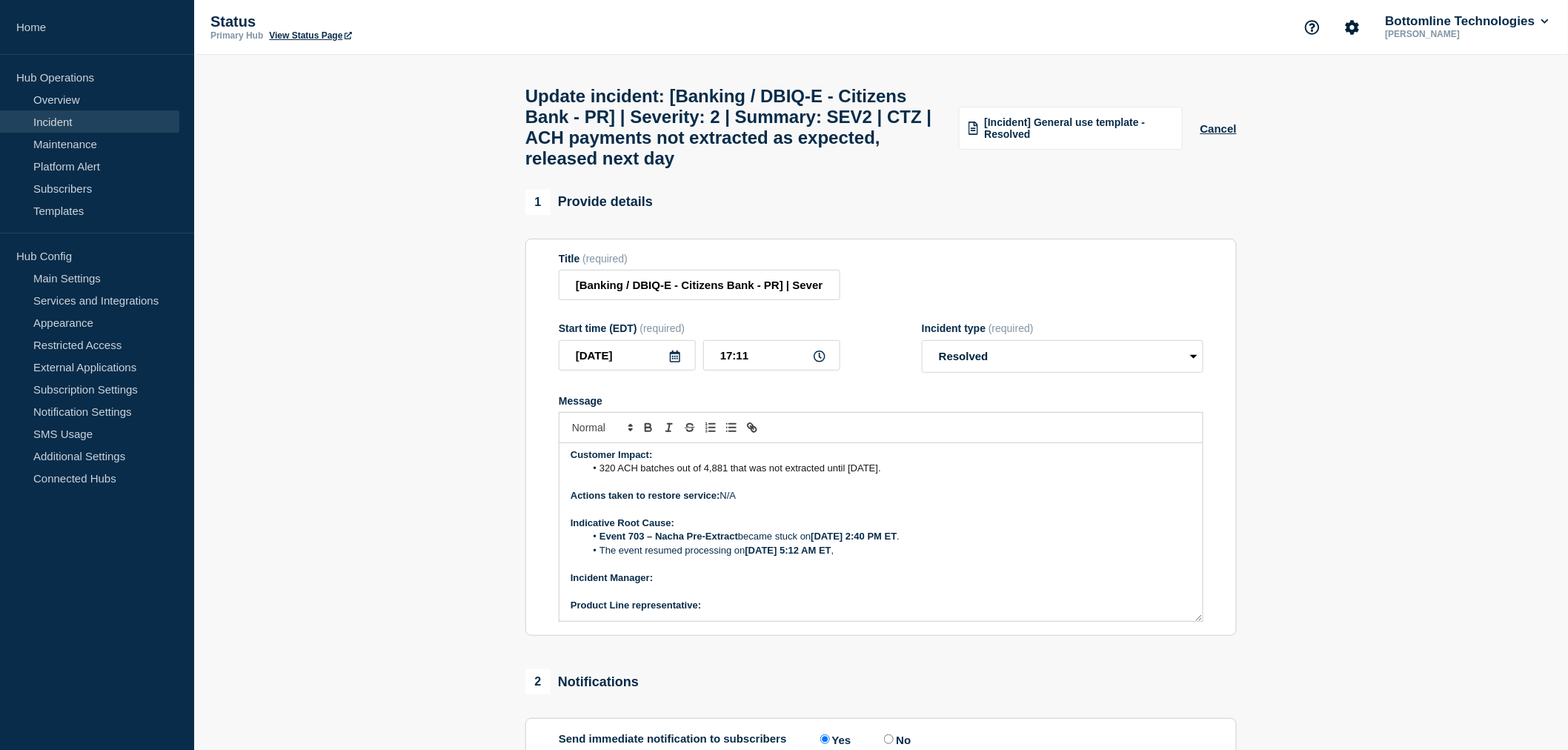
click at [662, 585] on p "﻿Incident Manager:" at bounding box center [881, 578] width 621 height 13
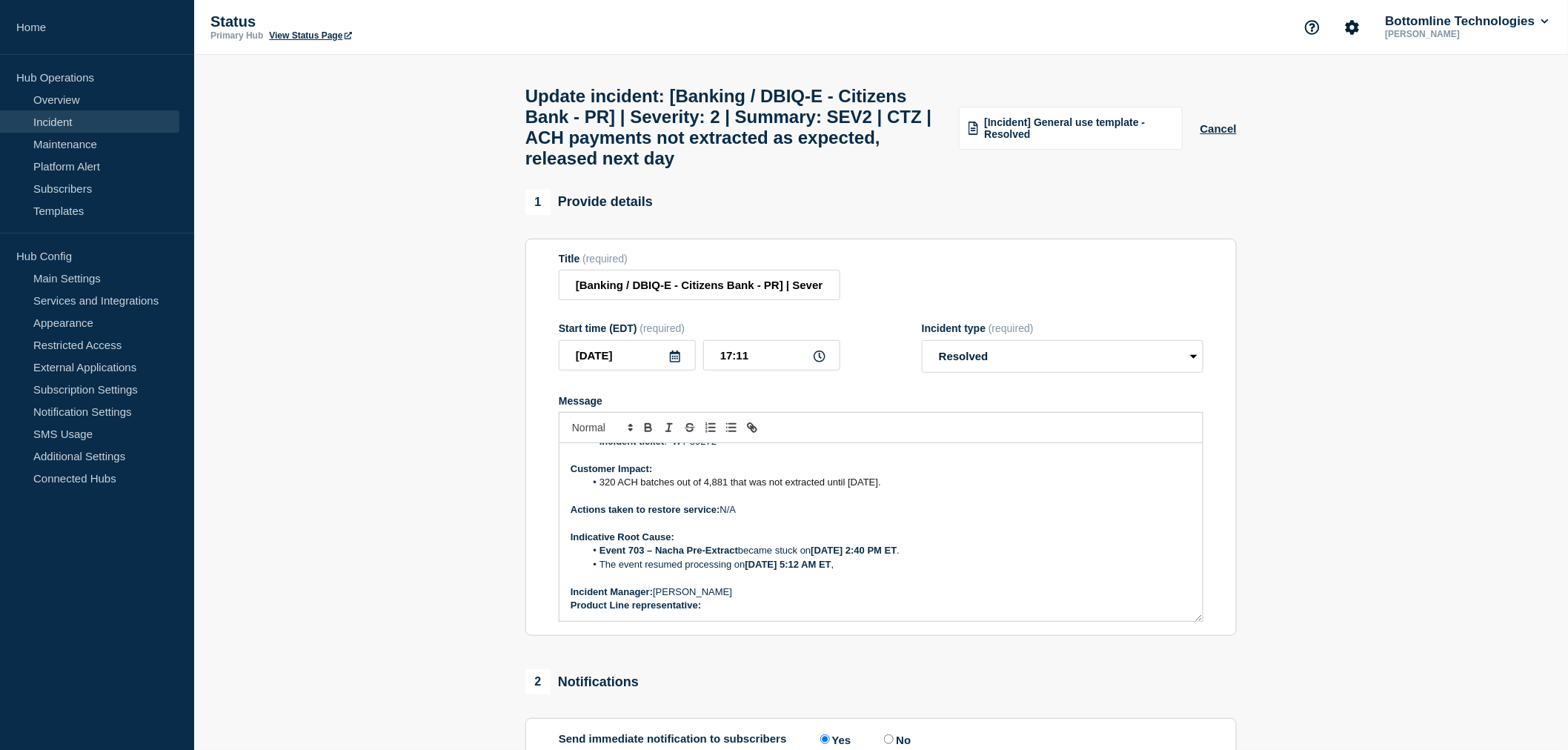
click at [705, 613] on p "Product Line representative:" at bounding box center [881, 605] width 621 height 13
drag, startPoint x: 791, startPoint y: 628, endPoint x: 706, endPoint y: 631, distance: 85.1
click at [706, 622] on div "Current Status: The customer reported that 320 batches had not been extracted s…" at bounding box center [880, 532] width 643 height 178
click at [841, 613] on p "Product Line representative: [PERSON_NAME]" at bounding box center [881, 605] width 621 height 13
click at [835, 572] on li "The event resumed processing on [DATE] 5:12 AM ET ," at bounding box center [889, 565] width 607 height 13
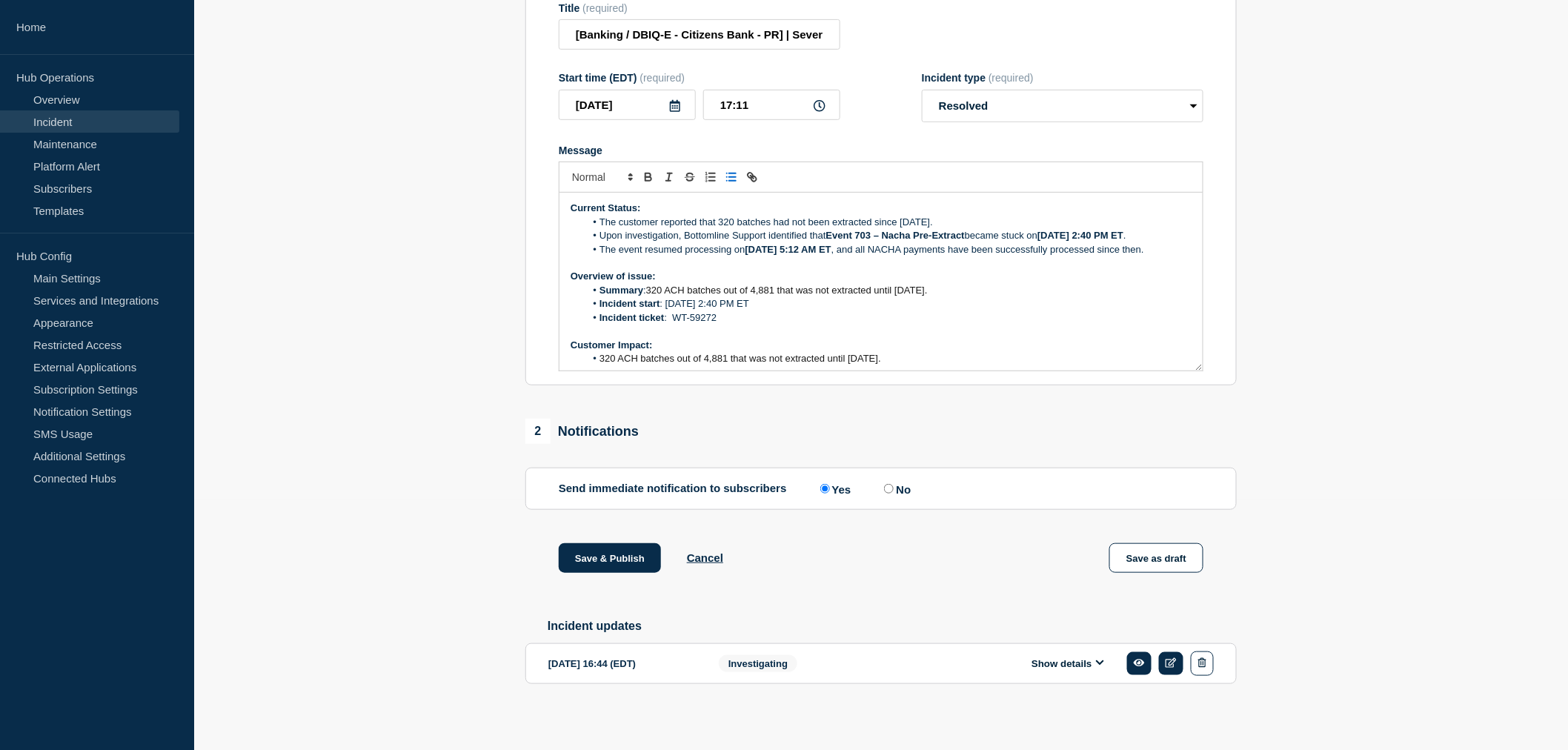
scroll to position [275, 0]
click at [616, 550] on button "Save & Publish" at bounding box center [610, 555] width 102 height 29
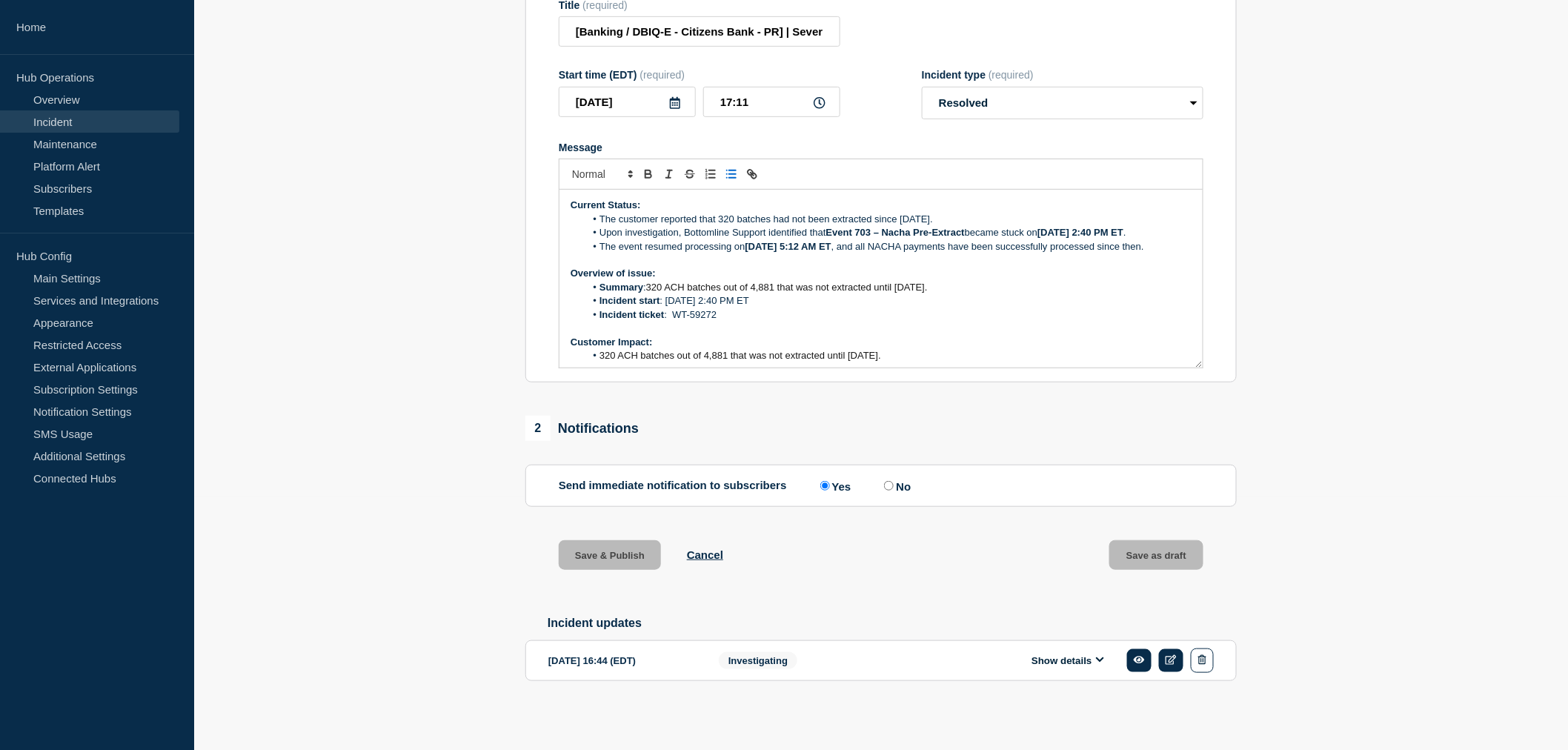
scroll to position [306, 0]
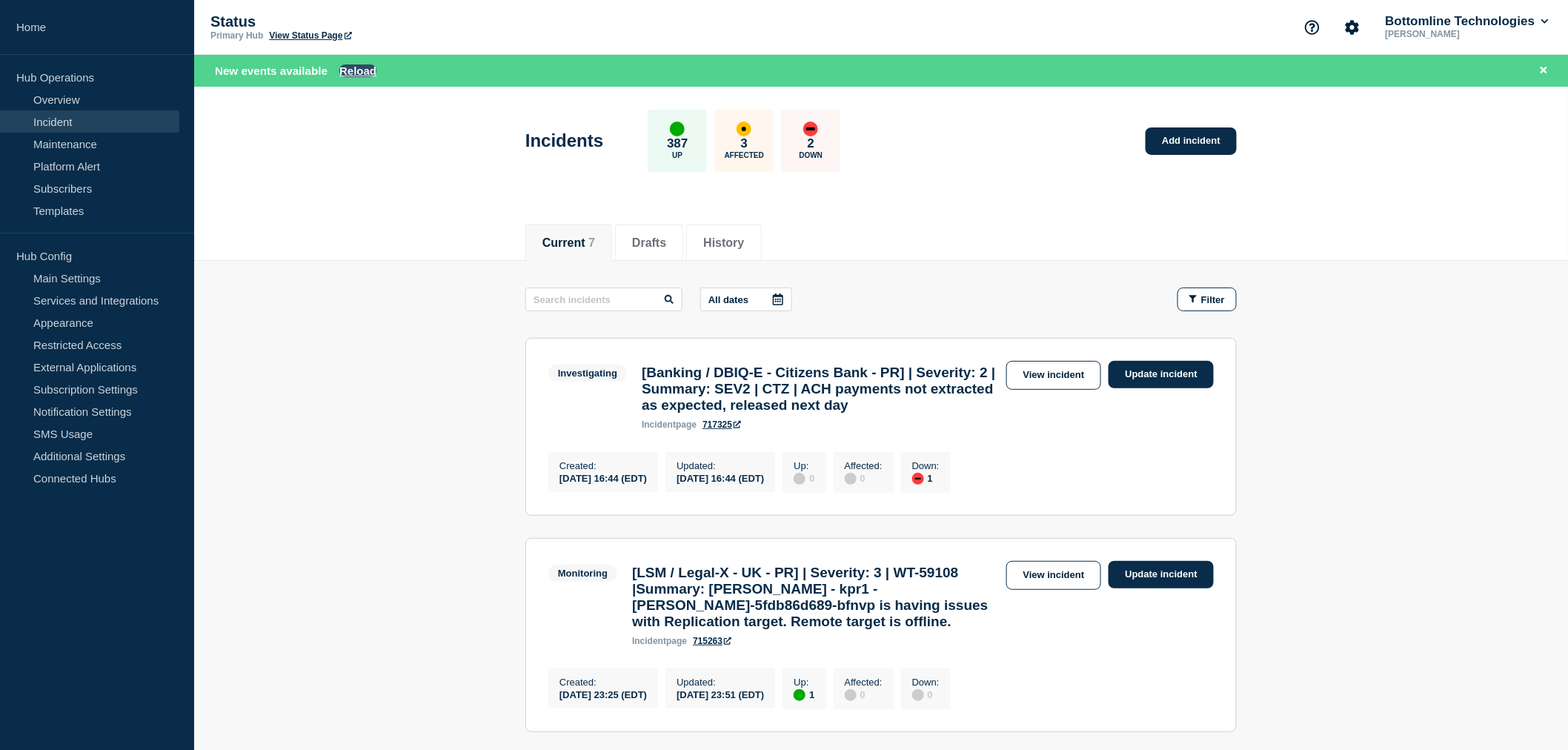
click at [366, 74] on button "Reload" at bounding box center [357, 70] width 37 height 12
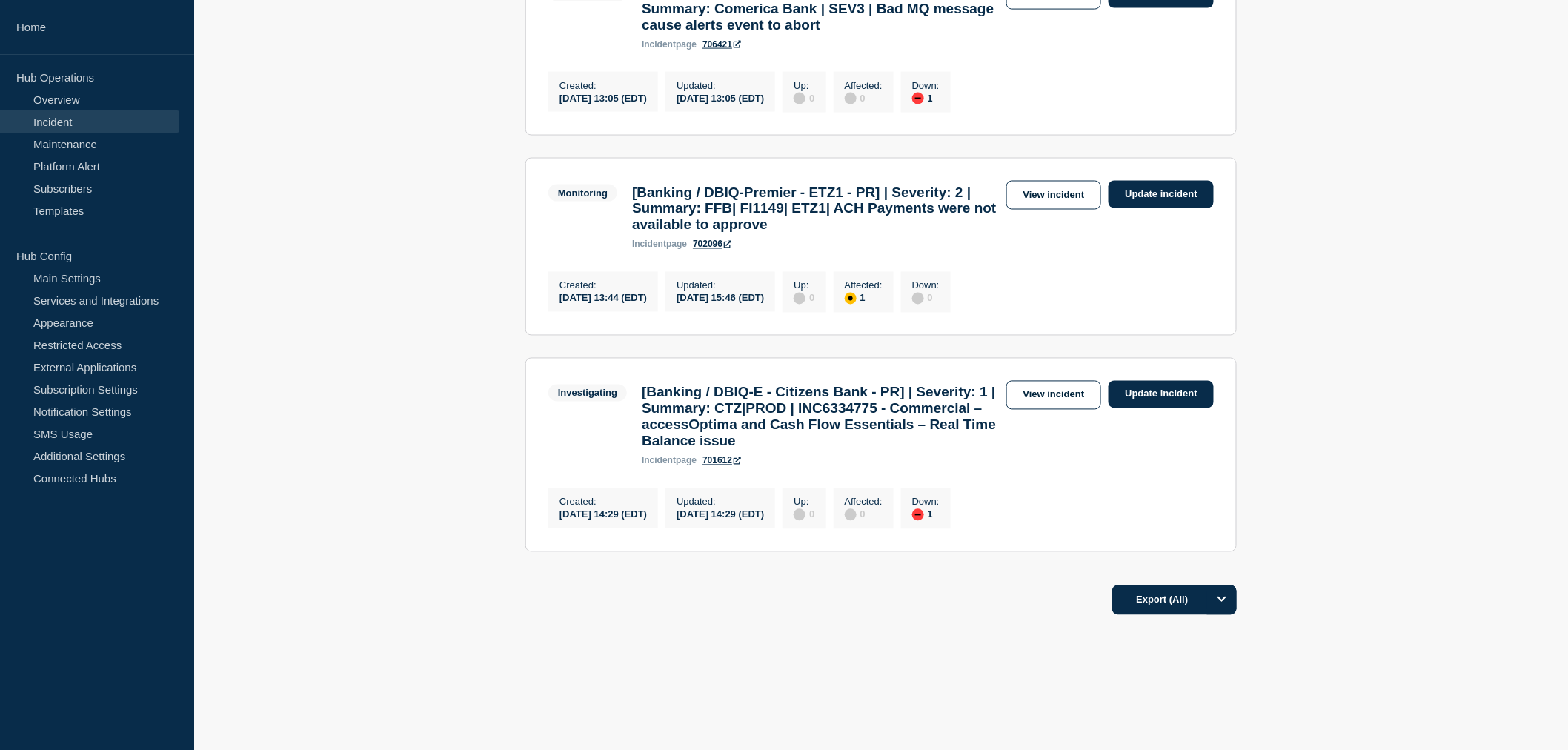
scroll to position [1062, 0]
